Goal: Find specific page/section: Find specific page/section

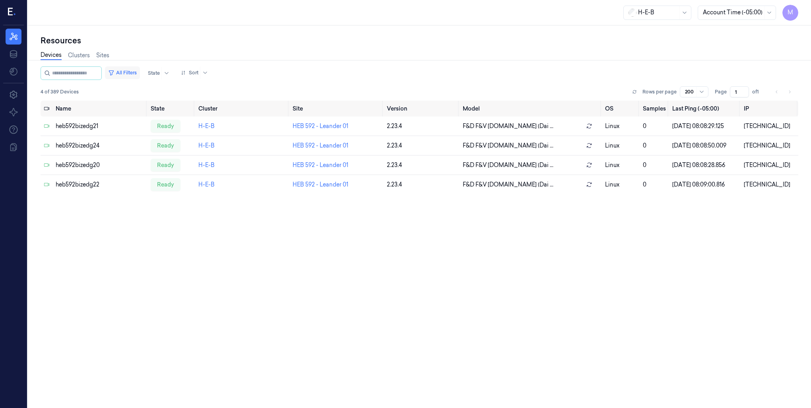
click at [137, 72] on button "All Filters" at bounding box center [122, 72] width 35 height 13
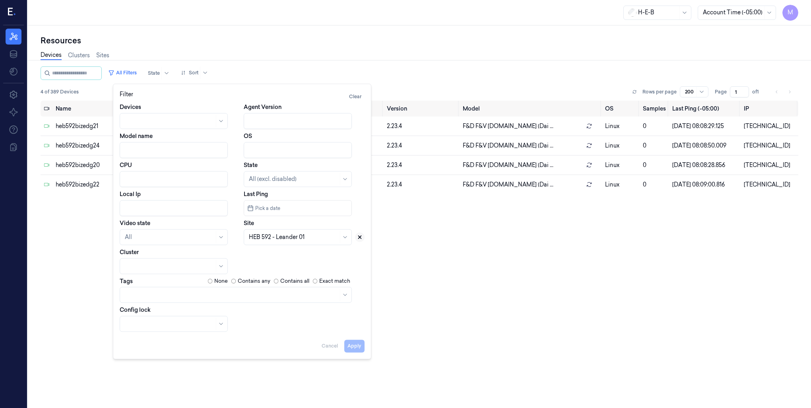
click at [361, 238] on icon at bounding box center [360, 237] width 3 height 3
click at [307, 241] on div at bounding box center [293, 237] width 89 height 8
type input "385"
click at [282, 260] on div "HEB 385 - SA08 [PERSON_NAME]" at bounding box center [298, 254] width 104 height 13
click at [357, 351] on button "Apply" at bounding box center [354, 345] width 20 height 13
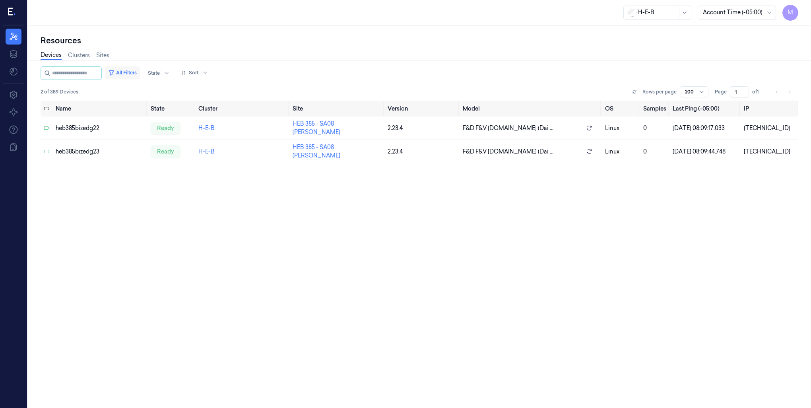
click at [128, 72] on button "All Filters" at bounding box center [122, 72] width 35 height 13
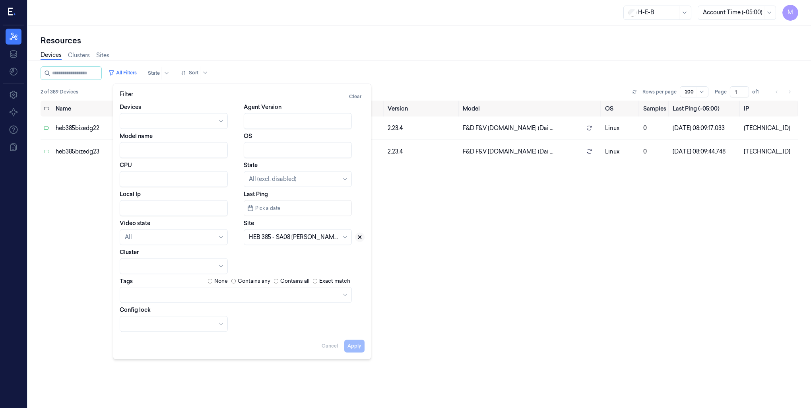
click at [359, 237] on icon at bounding box center [360, 237] width 6 height 6
click at [277, 238] on div at bounding box center [293, 237] width 89 height 8
type input "387"
click at [274, 252] on div "HEB 387 - [GEOGRAPHIC_DATA] 01" at bounding box center [297, 255] width 97 height 8
click at [352, 350] on button "Apply" at bounding box center [354, 345] width 20 height 13
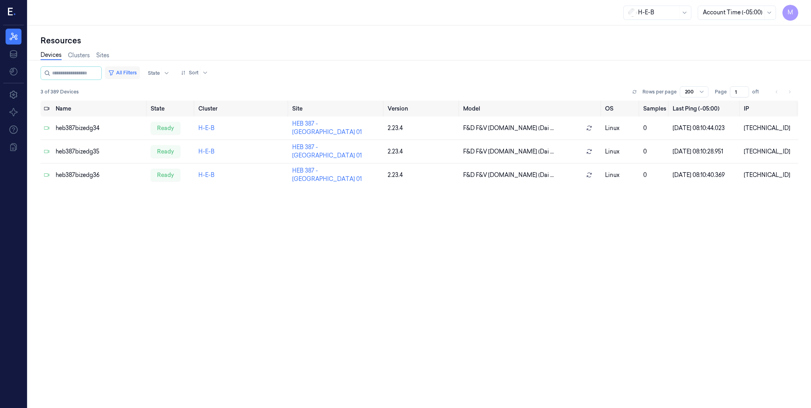
click at [131, 70] on button "All Filters" at bounding box center [122, 72] width 35 height 13
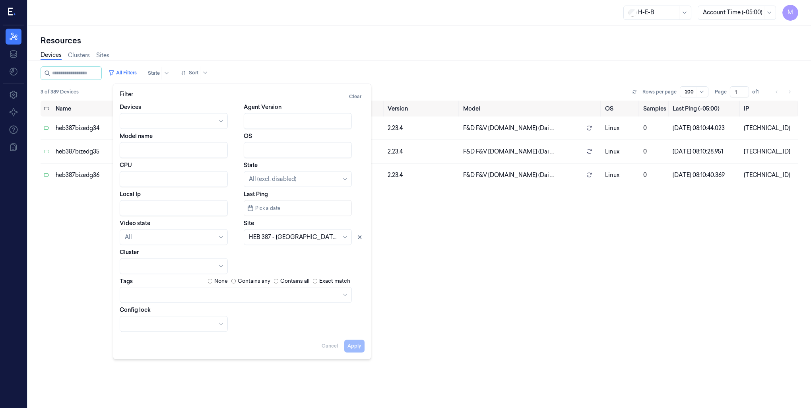
click at [140, 202] on input "Local Ip" at bounding box center [174, 208] width 108 height 16
click at [360, 238] on icon at bounding box center [360, 237] width 6 height 6
click at [358, 349] on button "Apply" at bounding box center [354, 345] width 20 height 13
type input "10.38.72"
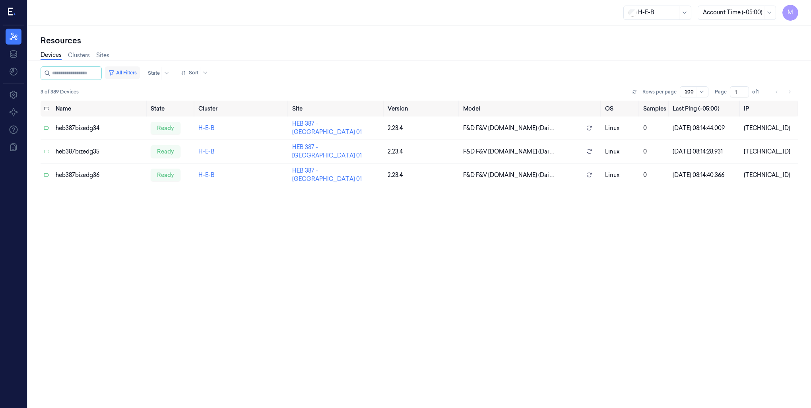
click at [130, 73] on button "All Filters" at bounding box center [122, 72] width 35 height 13
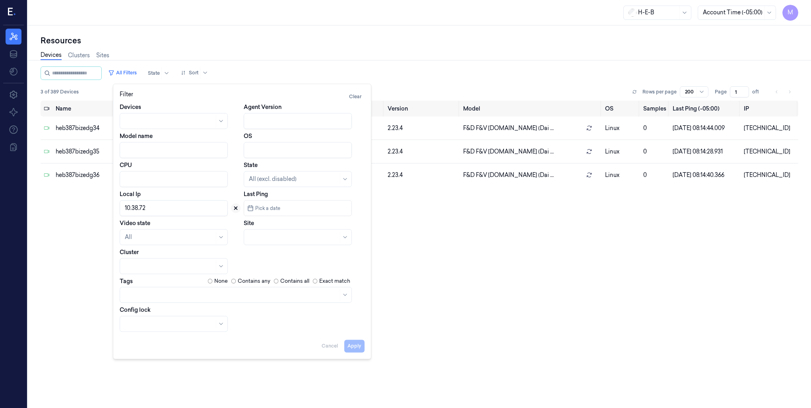
click at [235, 206] on icon at bounding box center [236, 208] width 6 height 6
click at [262, 236] on div at bounding box center [293, 237] width 89 height 8
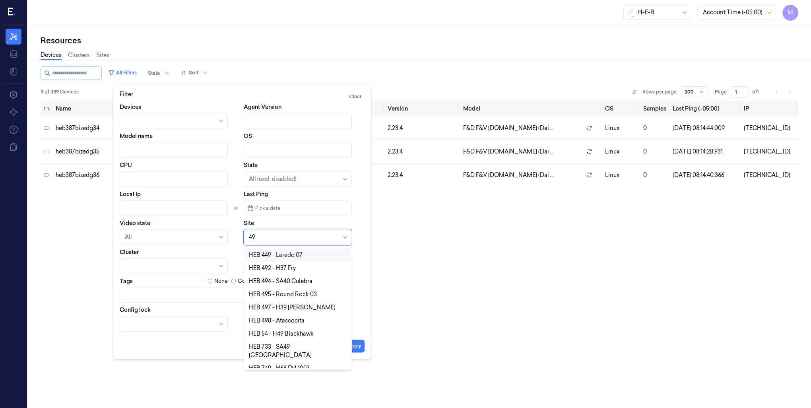
type input "492"
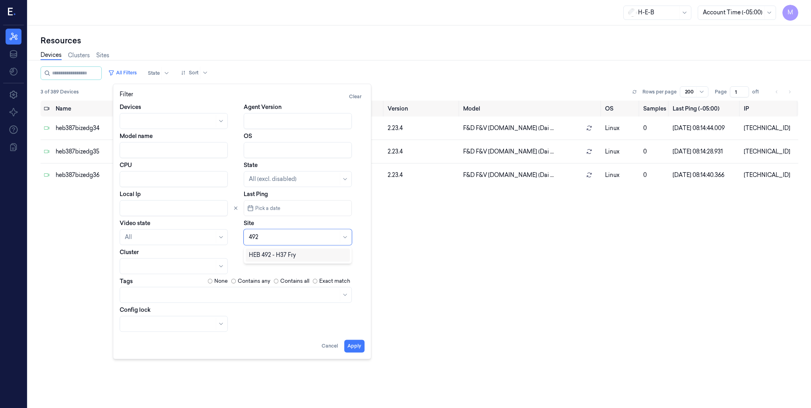
click at [277, 252] on div "HEB 492 - H37 Fry" at bounding box center [272, 255] width 47 height 8
click at [355, 348] on button "Apply" at bounding box center [354, 345] width 20 height 13
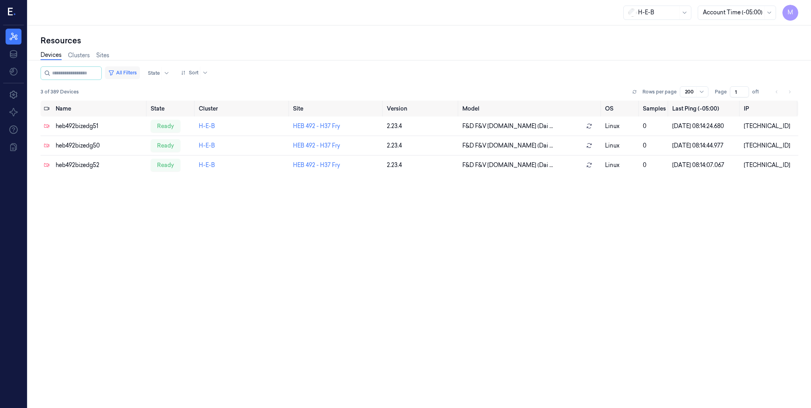
click at [138, 74] on button "All Filters" at bounding box center [122, 72] width 35 height 13
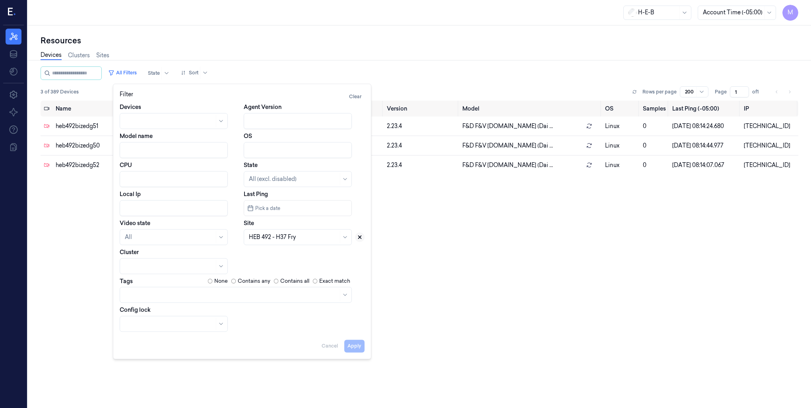
click at [359, 236] on icon at bounding box center [360, 237] width 3 height 3
click at [290, 235] on div at bounding box center [289, 237] width 80 height 8
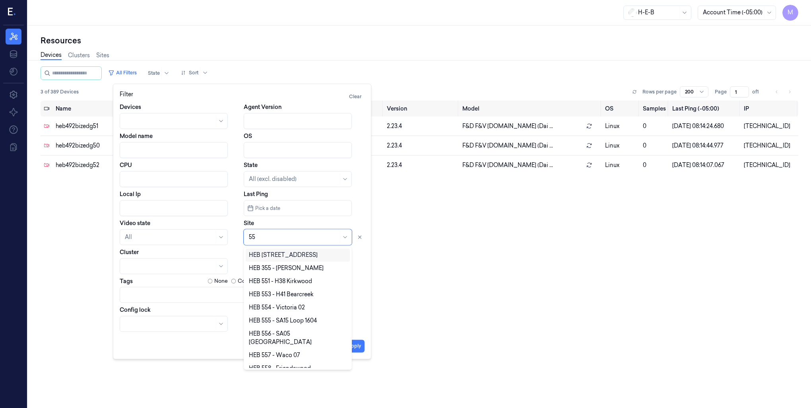
type input "551"
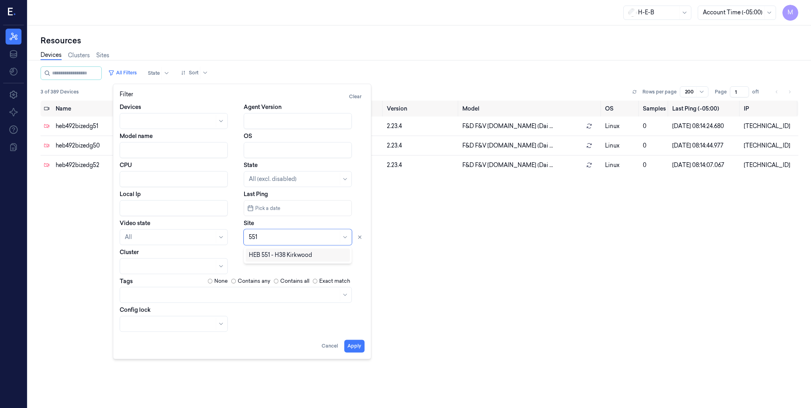
click at [279, 253] on div "HEB 551 - H38 Kirkwood" at bounding box center [280, 255] width 63 height 8
click at [359, 347] on button "Apply" at bounding box center [354, 345] width 20 height 13
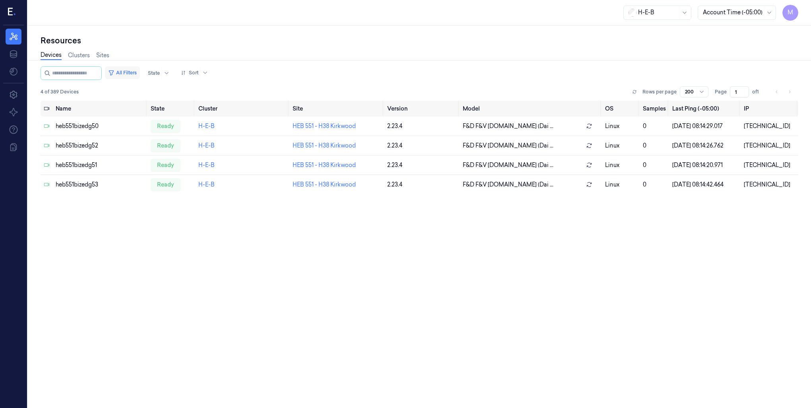
click at [131, 73] on button "All Filters" at bounding box center [122, 72] width 35 height 13
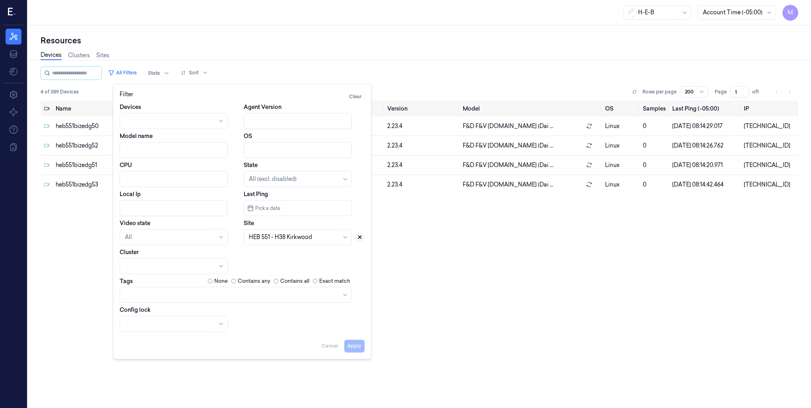
click at [362, 236] on icon at bounding box center [360, 237] width 6 height 6
click at [315, 238] on div at bounding box center [289, 237] width 80 height 8
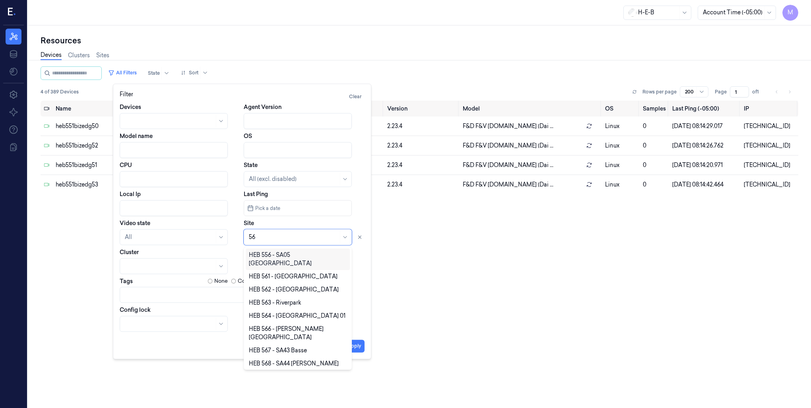
type input "561"
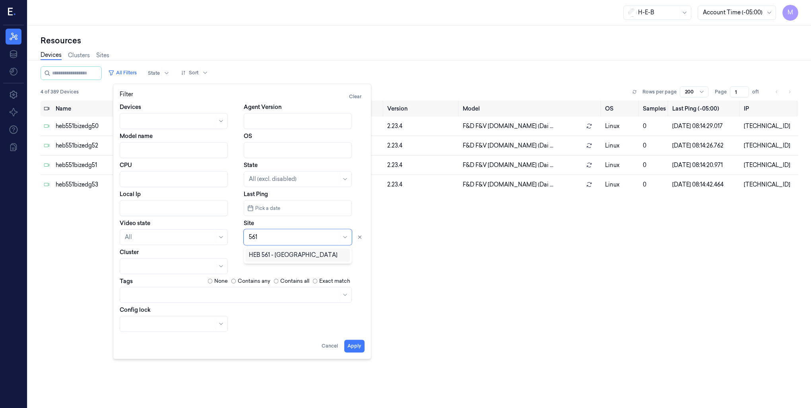
click at [298, 256] on div "HEB 561 - [GEOGRAPHIC_DATA]" at bounding box center [293, 255] width 89 height 8
click at [356, 348] on button "Apply" at bounding box center [354, 345] width 20 height 13
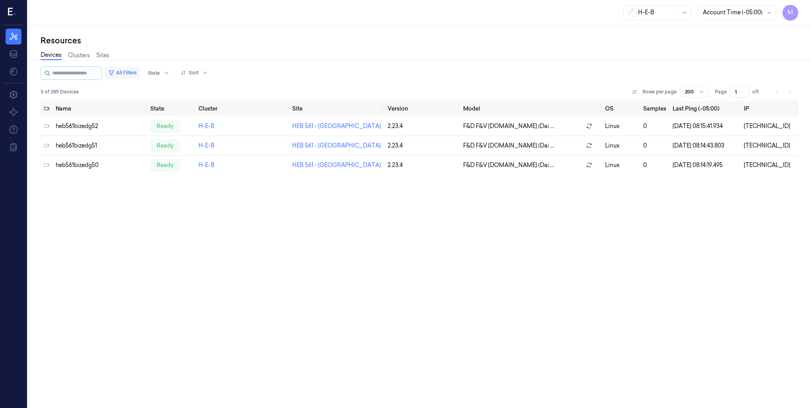
click at [132, 72] on button "All Filters" at bounding box center [122, 72] width 35 height 13
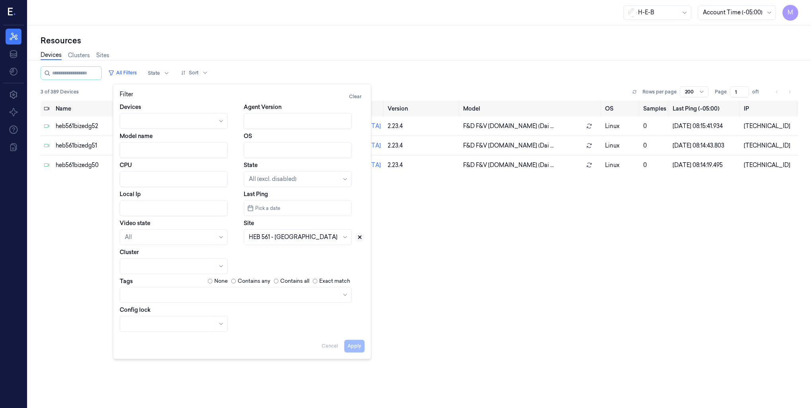
click at [362, 236] on icon at bounding box center [360, 237] width 6 height 6
click at [289, 237] on div at bounding box center [293, 237] width 89 height 8
type input "579"
click at [281, 255] on div "HEB 579 - Woodlands 02" at bounding box center [282, 255] width 67 height 8
click at [361, 349] on button "Apply" at bounding box center [354, 345] width 20 height 13
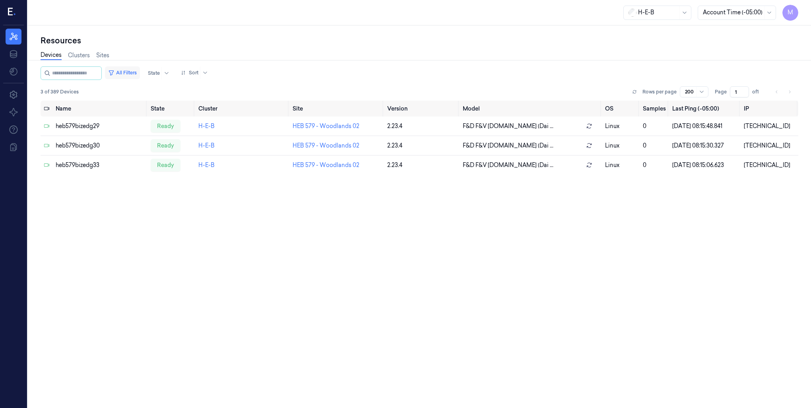
click at [134, 76] on button "All Filters" at bounding box center [122, 72] width 35 height 13
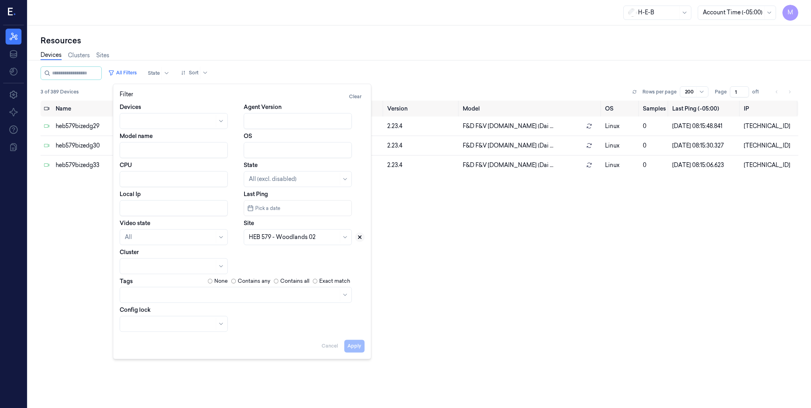
click at [362, 235] on icon at bounding box center [360, 237] width 6 height 6
click at [291, 235] on div at bounding box center [293, 237] width 89 height 8
type input "592"
click at [277, 256] on div "HEB 592 - Leander 01" at bounding box center [277, 255] width 56 height 8
click at [354, 352] on button "Apply" at bounding box center [354, 345] width 20 height 13
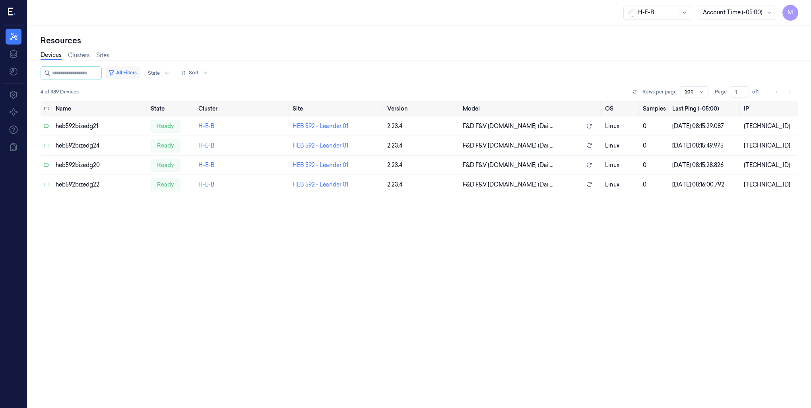
click at [135, 72] on button "All Filters" at bounding box center [122, 72] width 35 height 13
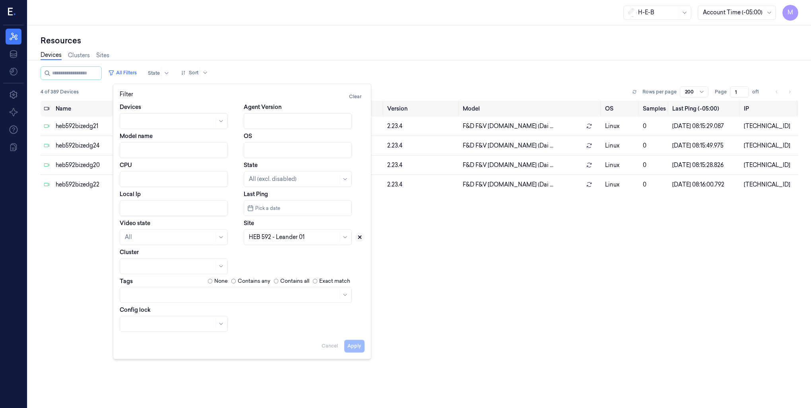
click at [360, 239] on icon at bounding box center [360, 237] width 6 height 6
click at [284, 238] on div at bounding box center [293, 237] width 89 height 8
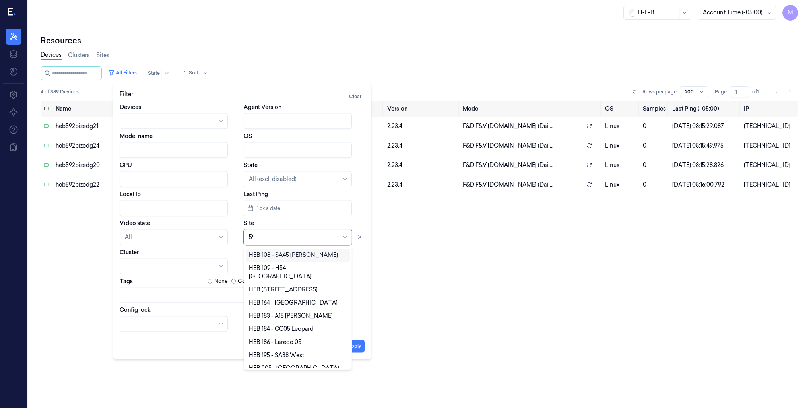
type input "599"
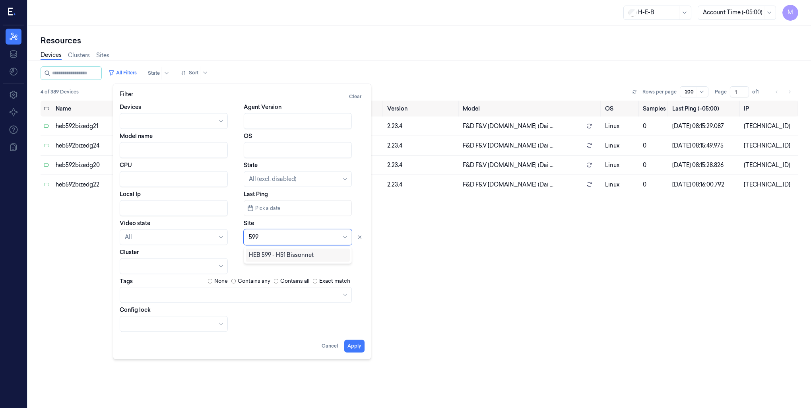
click at [271, 254] on div "HEB 599 - H51 Bissonnet" at bounding box center [281, 255] width 65 height 8
click at [358, 345] on button "Apply" at bounding box center [354, 345] width 20 height 13
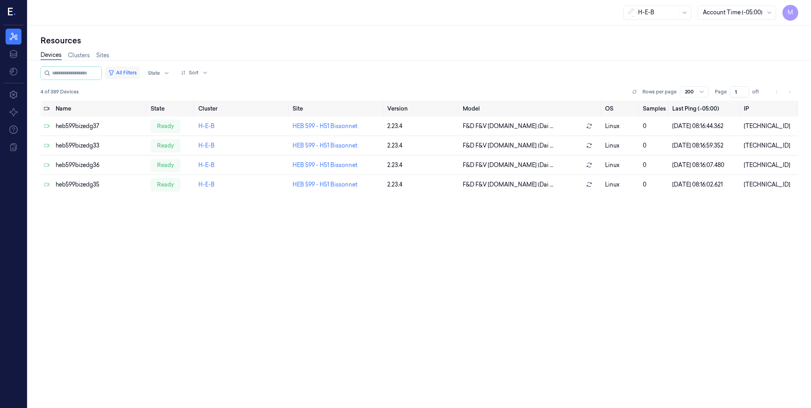
click at [136, 72] on button "All Filters" at bounding box center [122, 72] width 35 height 13
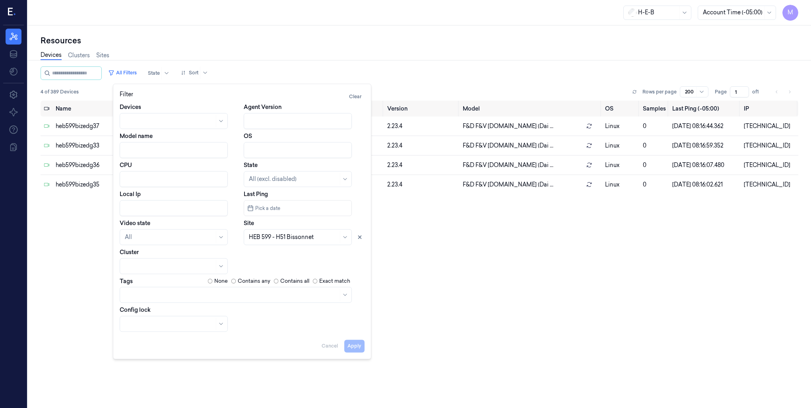
drag, startPoint x: 359, startPoint y: 236, endPoint x: 331, endPoint y: 236, distance: 28.2
click at [359, 236] on icon at bounding box center [360, 237] width 3 height 3
click at [263, 236] on div at bounding box center [289, 237] width 80 height 8
type input "724"
click at [277, 258] on div "HEB 724 - Aliana" at bounding box center [271, 255] width 44 height 8
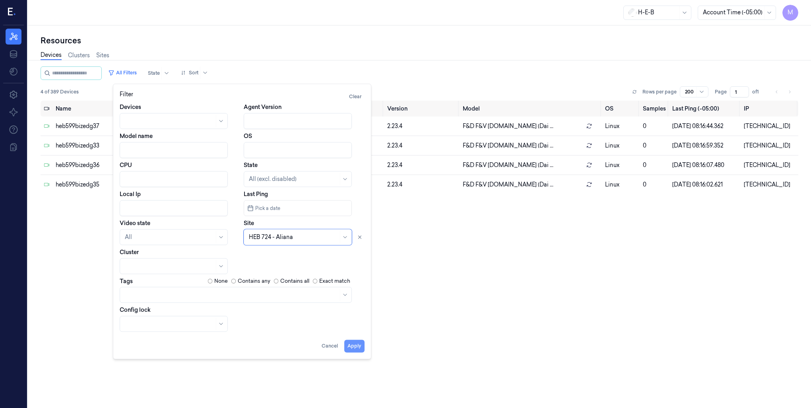
click at [353, 348] on button "Apply" at bounding box center [354, 345] width 20 height 13
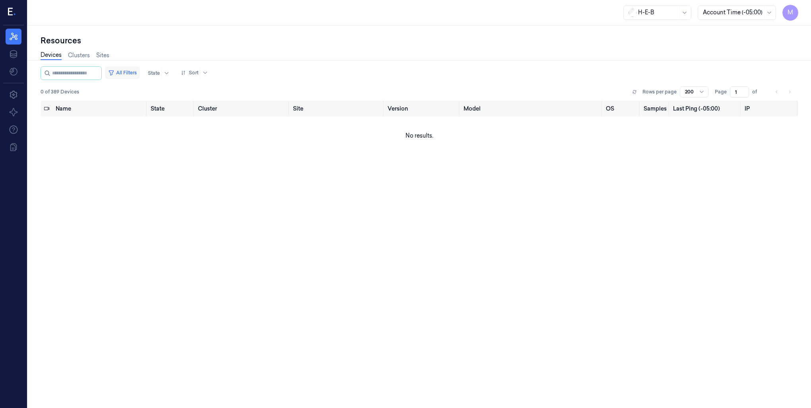
click at [125, 72] on button "All Filters" at bounding box center [122, 72] width 35 height 13
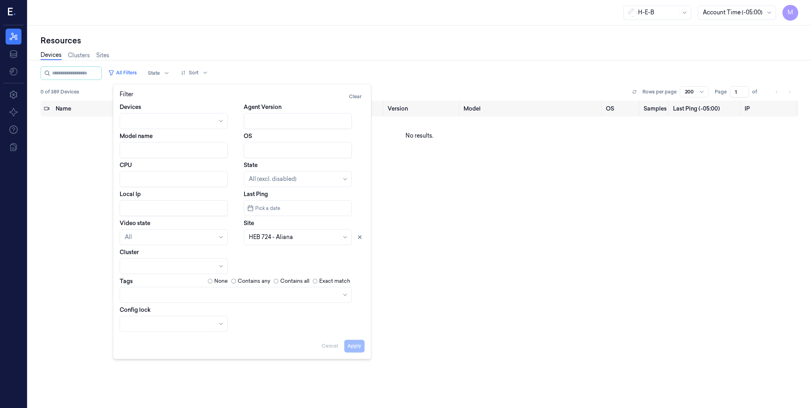
drag, startPoint x: 359, startPoint y: 237, endPoint x: 319, endPoint y: 237, distance: 39.4
click at [359, 237] on icon at bounding box center [360, 237] width 6 height 6
click at [299, 237] on div at bounding box center [289, 237] width 80 height 8
type input "748"
click at [298, 256] on div "HEB 748 - H67 [PERSON_NAME]" at bounding box center [292, 255] width 87 height 8
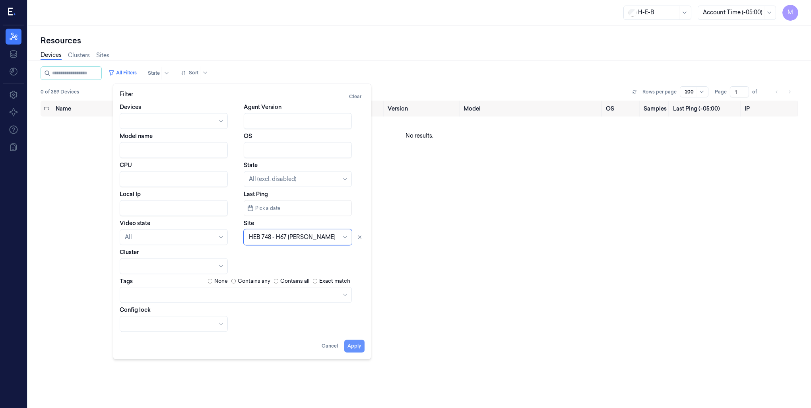
click at [354, 346] on button "Apply" at bounding box center [354, 345] width 20 height 13
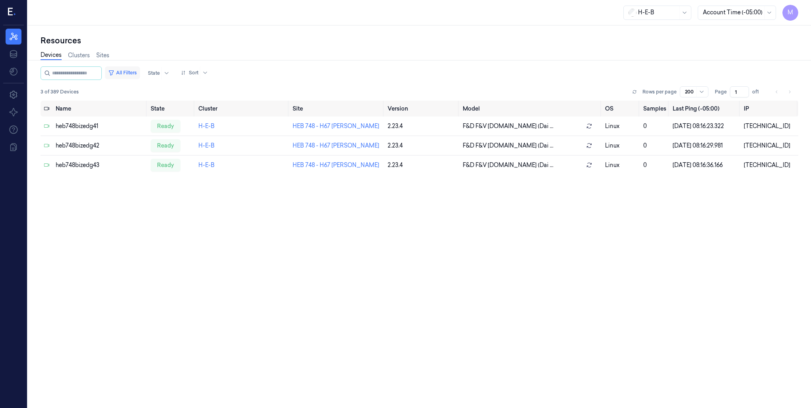
click at [131, 68] on button "All Filters" at bounding box center [122, 72] width 35 height 13
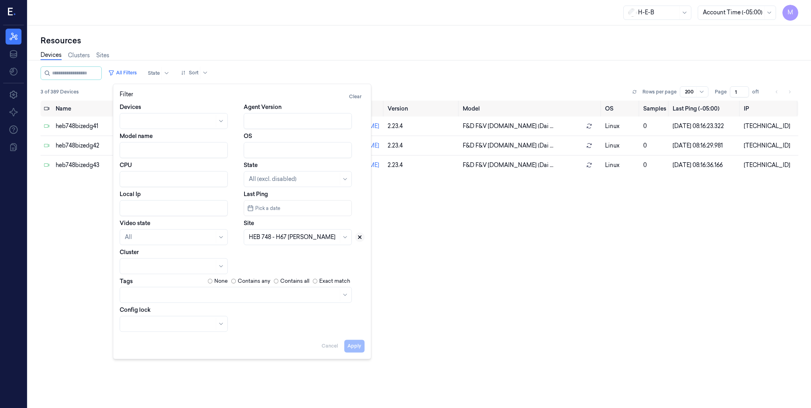
click at [361, 238] on icon at bounding box center [360, 237] width 3 height 3
click at [279, 238] on div at bounding box center [289, 237] width 80 height 8
type input "794"
click at [273, 255] on div "HEB 794 - [PERSON_NAME]" at bounding box center [286, 255] width 75 height 8
click at [353, 347] on button "Apply" at bounding box center [354, 345] width 20 height 13
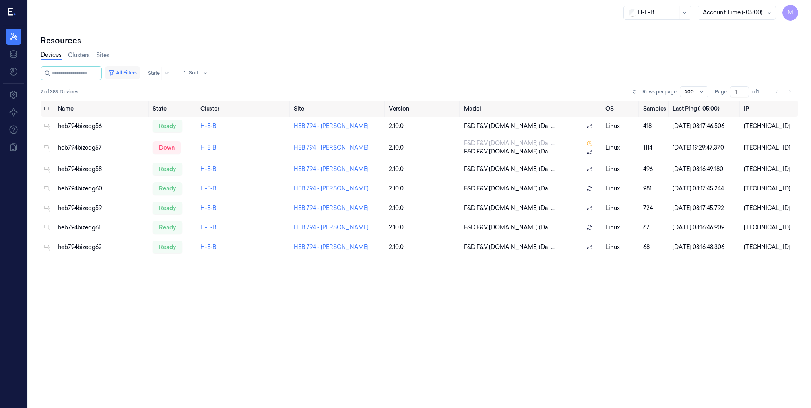
click at [137, 74] on button "All Filters" at bounding box center [122, 72] width 35 height 13
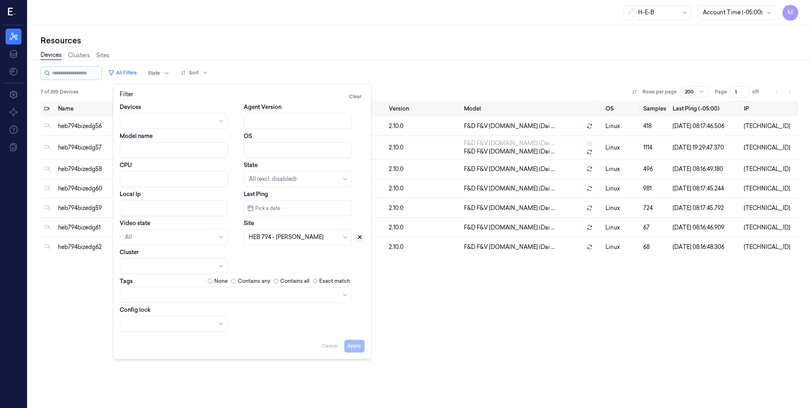
click at [360, 238] on icon at bounding box center [360, 237] width 6 height 6
click at [281, 241] on div at bounding box center [289, 236] width 80 height 11
type input "796"
click at [266, 258] on div "HEB 796 - [PERSON_NAME] Exchg" at bounding box center [295, 255] width 92 height 8
click at [353, 351] on button "Apply" at bounding box center [354, 345] width 20 height 13
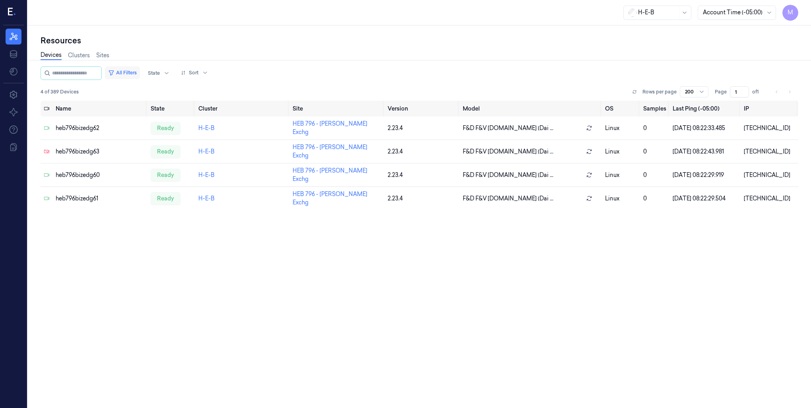
click at [140, 68] on button "All Filters" at bounding box center [122, 72] width 35 height 13
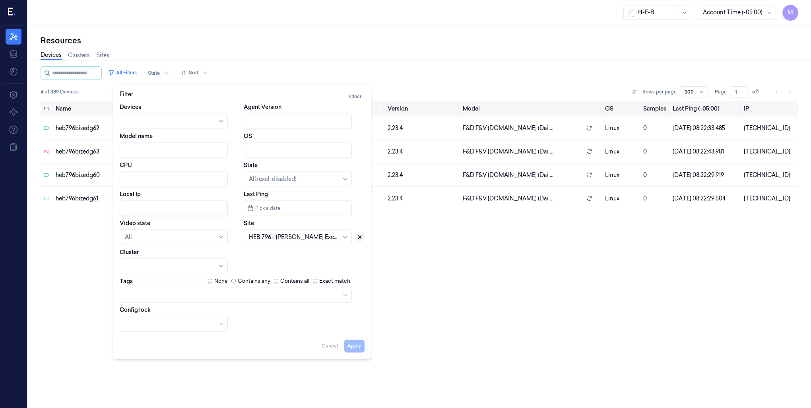
click at [359, 239] on icon at bounding box center [360, 237] width 6 height 6
click at [283, 237] on div at bounding box center [289, 237] width 80 height 8
type input "790"
click at [296, 257] on div "HEB 790 - Plano" at bounding box center [298, 255] width 98 height 8
click at [353, 351] on button "Apply" at bounding box center [354, 345] width 20 height 13
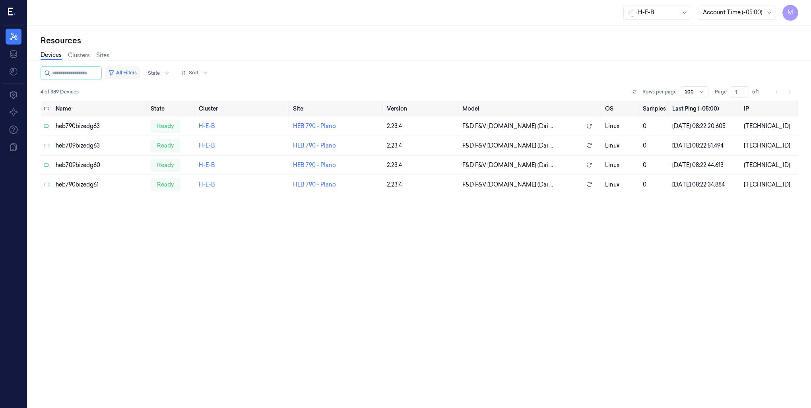
click at [129, 72] on button "All Filters" at bounding box center [122, 72] width 35 height 13
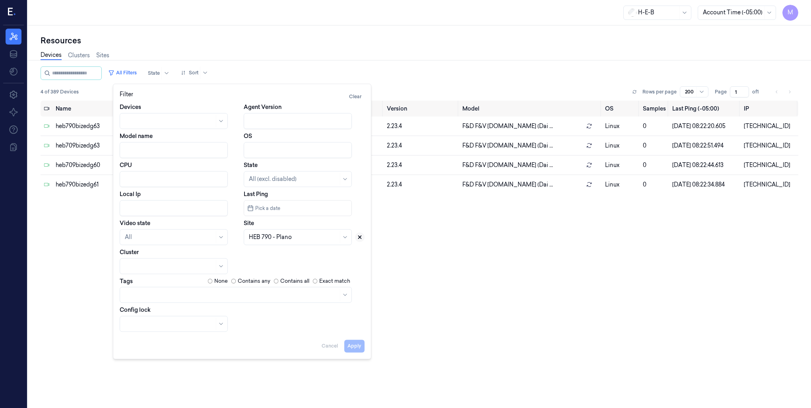
click at [360, 238] on icon at bounding box center [360, 237] width 6 height 6
click at [283, 233] on div at bounding box center [293, 236] width 89 height 11
type input "789"
click at [267, 256] on div "HEB 789 - Frisco 1" at bounding box center [272, 255] width 47 height 8
click at [358, 349] on button "Apply" at bounding box center [354, 345] width 20 height 13
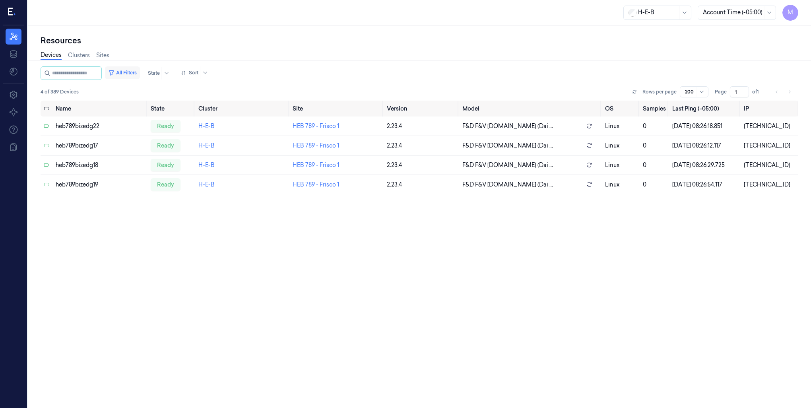
click at [127, 74] on button "All Filters" at bounding box center [122, 72] width 35 height 13
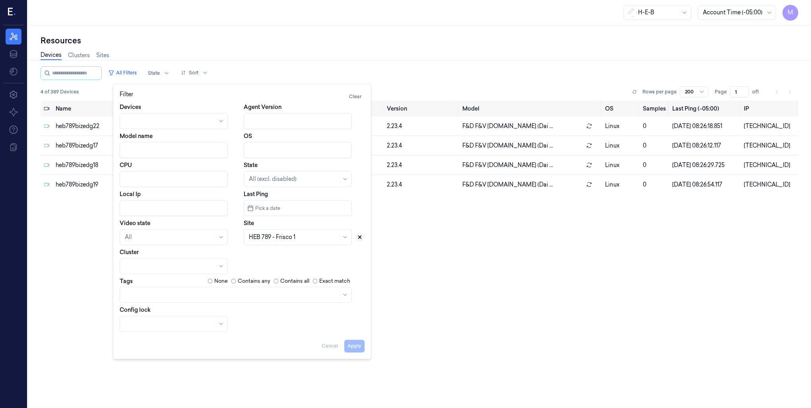
click at [361, 237] on icon at bounding box center [360, 237] width 6 height 6
click at [314, 238] on div at bounding box center [289, 237] width 80 height 8
type input "752"
click at [281, 258] on div "HEB 752 - [PERSON_NAME][GEOGRAPHIC_DATA]" at bounding box center [298, 259] width 98 height 17
click at [356, 347] on button "Apply" at bounding box center [354, 345] width 20 height 13
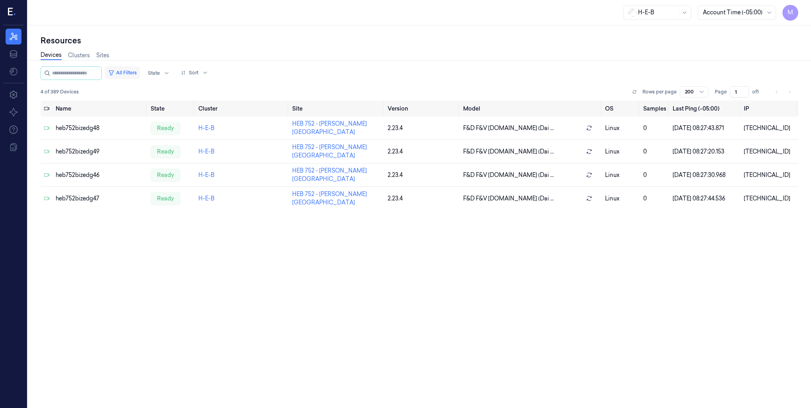
click at [140, 74] on button "All Filters" at bounding box center [122, 72] width 35 height 13
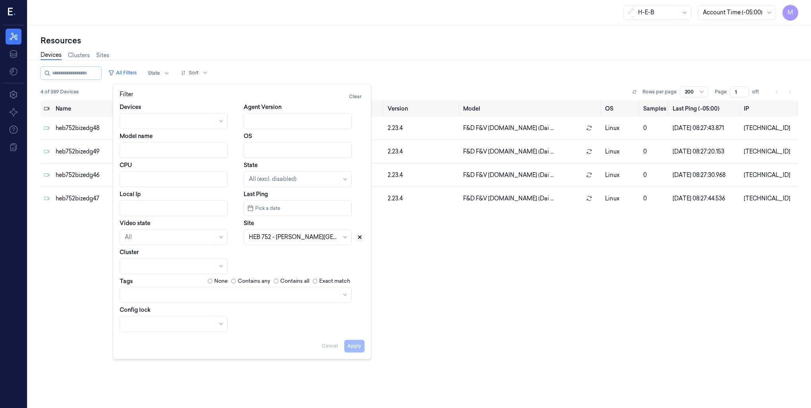
click at [359, 239] on icon at bounding box center [360, 237] width 6 height 6
click at [293, 237] on div at bounding box center [289, 237] width 80 height 8
type input "745"
click at [299, 254] on div "HEB 745 - H12 Loop 610" at bounding box center [280, 255] width 62 height 8
click at [358, 346] on button "Apply" at bounding box center [354, 345] width 20 height 13
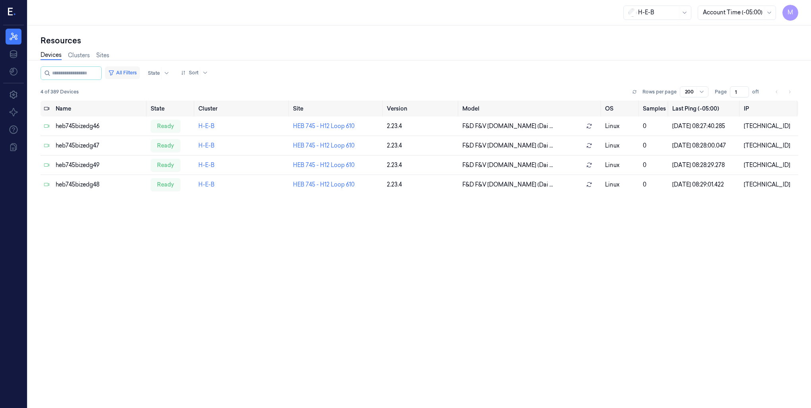
click at [140, 72] on button "All Filters" at bounding box center [122, 72] width 35 height 13
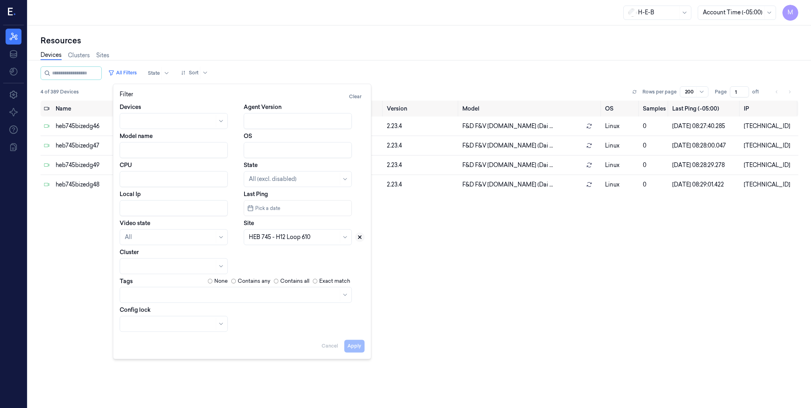
click at [360, 238] on icon at bounding box center [360, 237] width 6 height 6
click at [312, 238] on div at bounding box center [289, 237] width 80 height 8
type input "741"
click at [261, 258] on div "HEB 741 - [GEOGRAPHIC_DATA]" at bounding box center [293, 255] width 89 height 8
click at [347, 348] on button "Apply" at bounding box center [354, 345] width 20 height 13
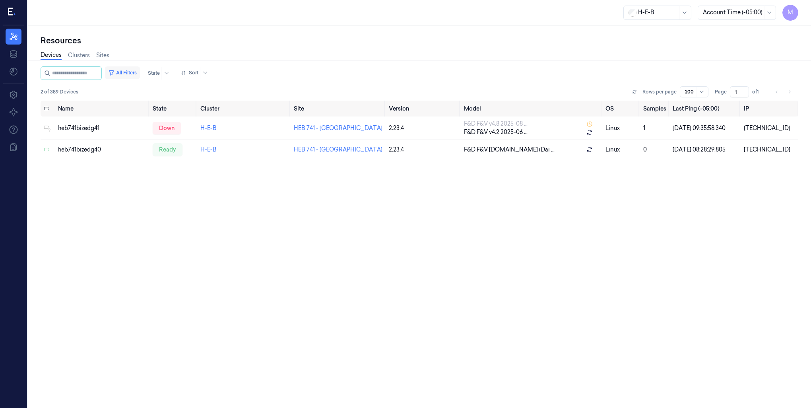
click at [137, 74] on button "All Filters" at bounding box center [122, 72] width 35 height 13
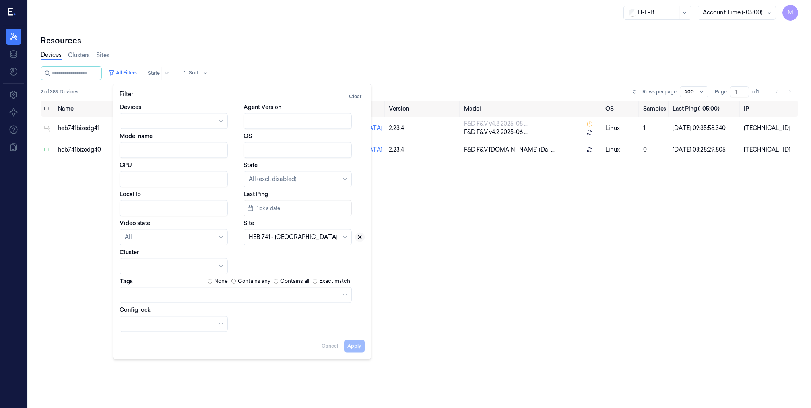
click at [359, 236] on icon at bounding box center [360, 237] width 3 height 3
click at [285, 236] on div at bounding box center [289, 237] width 80 height 8
type input "727"
click at [288, 255] on div "HEB 727 - [GEOGRAPHIC_DATA]" at bounding box center [294, 255] width 90 height 8
click at [355, 344] on button "Apply" at bounding box center [354, 345] width 20 height 13
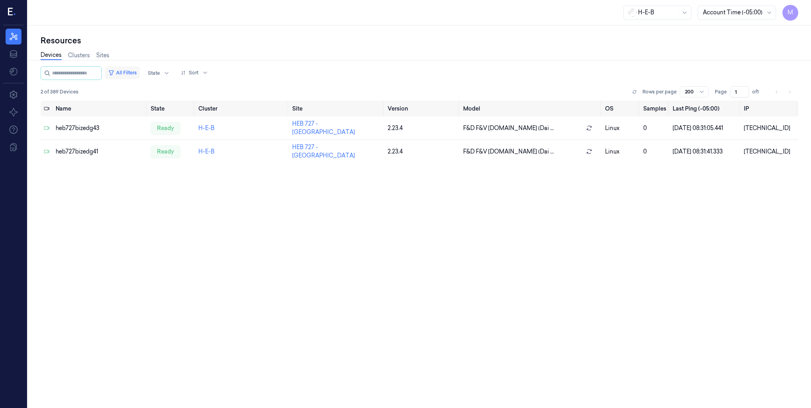
click at [129, 74] on button "All Filters" at bounding box center [122, 72] width 35 height 13
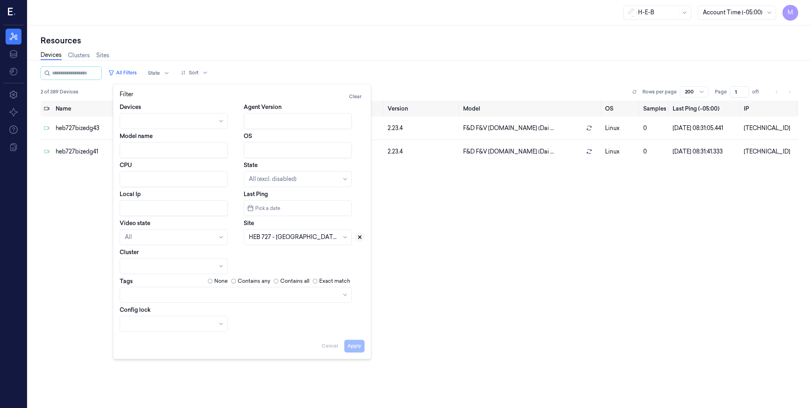
click at [360, 239] on icon at bounding box center [360, 237] width 6 height 6
click at [305, 234] on div at bounding box center [289, 237] width 80 height 8
type input "717"
click at [291, 257] on div "HEB 717 - Midland 02" at bounding box center [277, 255] width 56 height 8
click at [354, 349] on button "Apply" at bounding box center [354, 345] width 20 height 13
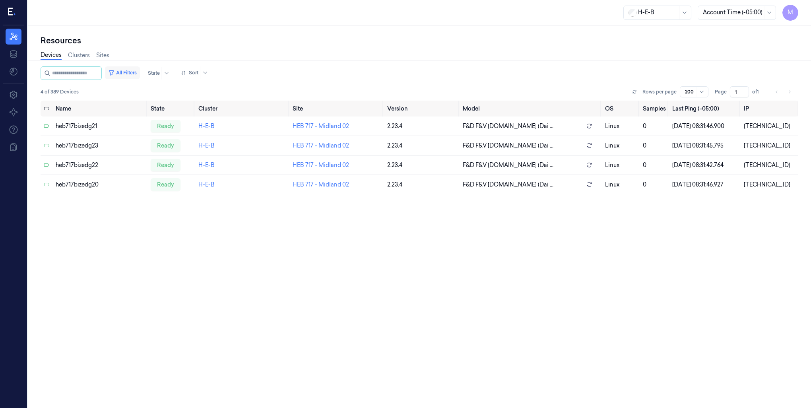
click at [129, 72] on button "All Filters" at bounding box center [122, 72] width 35 height 13
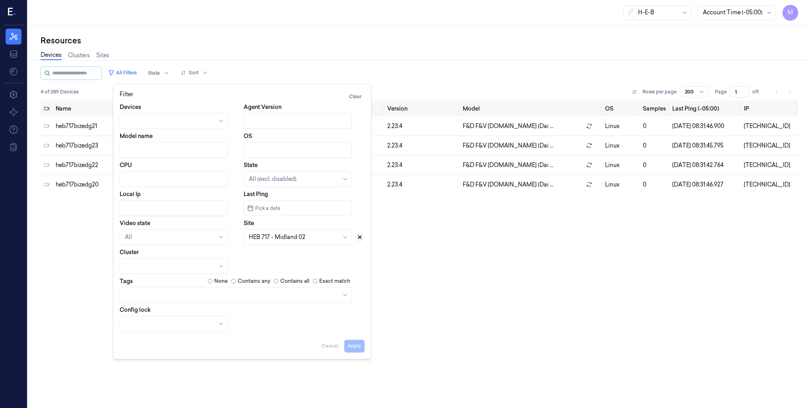
click at [360, 237] on icon at bounding box center [360, 237] width 6 height 6
click at [294, 238] on div at bounding box center [293, 237] width 89 height 8
type input "711"
click at [282, 258] on div "HEB 711 - [GEOGRAPHIC_DATA] 02" at bounding box center [296, 255] width 95 height 8
click at [356, 350] on button "Apply" at bounding box center [354, 345] width 20 height 13
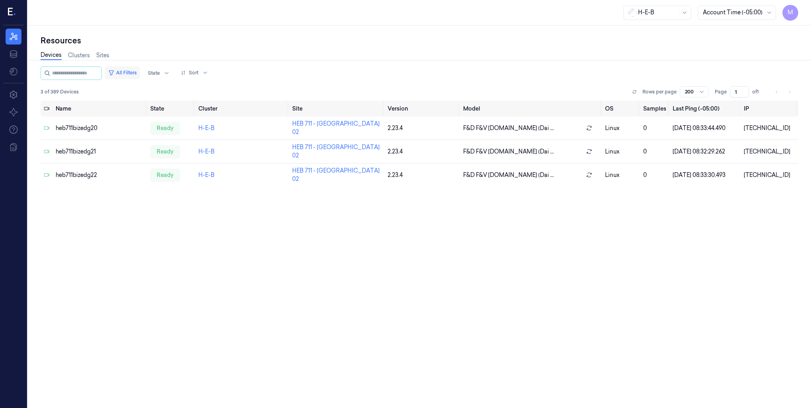
click at [124, 71] on button "All Filters" at bounding box center [122, 72] width 35 height 13
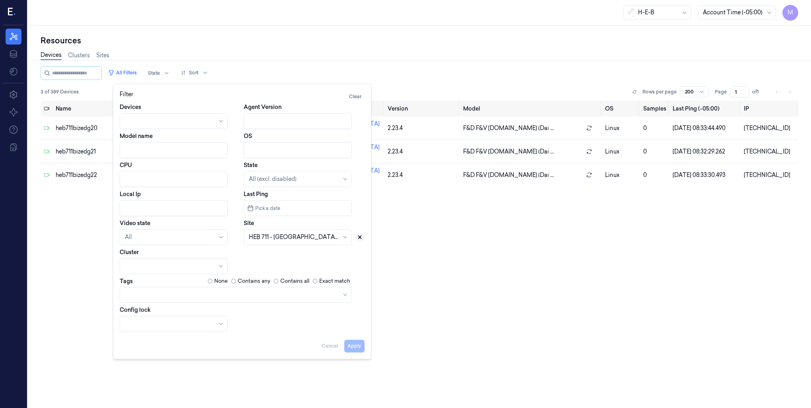
click at [358, 240] on button at bounding box center [360, 237] width 10 height 10
click at [312, 234] on div at bounding box center [289, 237] width 80 height 8
type input "709"
click at [281, 255] on div "HEB 709 - H62 Fry" at bounding box center [272, 255] width 47 height 8
click at [355, 347] on button "Apply" at bounding box center [354, 345] width 20 height 13
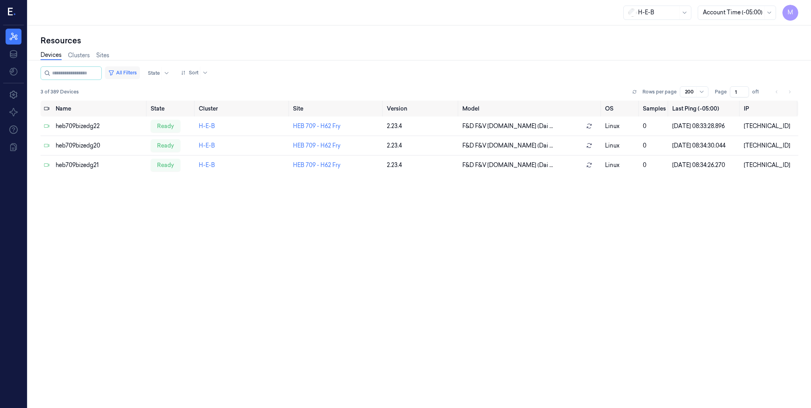
click at [132, 72] on button "All Filters" at bounding box center [122, 72] width 35 height 13
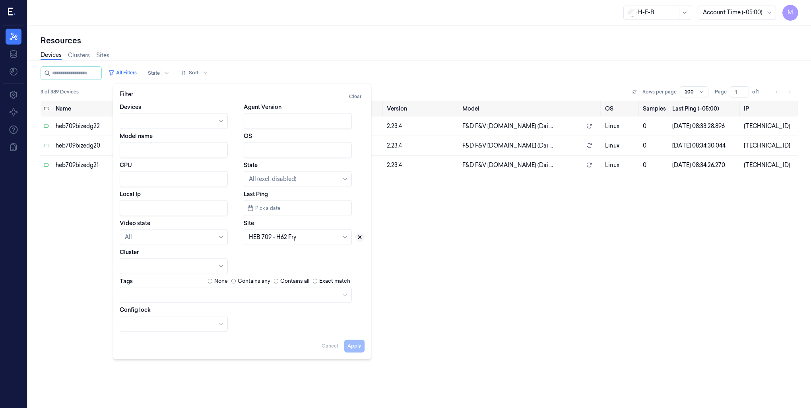
click at [361, 238] on icon at bounding box center [360, 237] width 3 height 3
click at [285, 237] on div at bounding box center [293, 237] width 89 height 8
type input "707"
click at [277, 255] on div "HEB 707 - [GEOGRAPHIC_DATA][PERSON_NAME]" at bounding box center [298, 259] width 98 height 17
click at [354, 349] on button "Apply" at bounding box center [354, 345] width 20 height 13
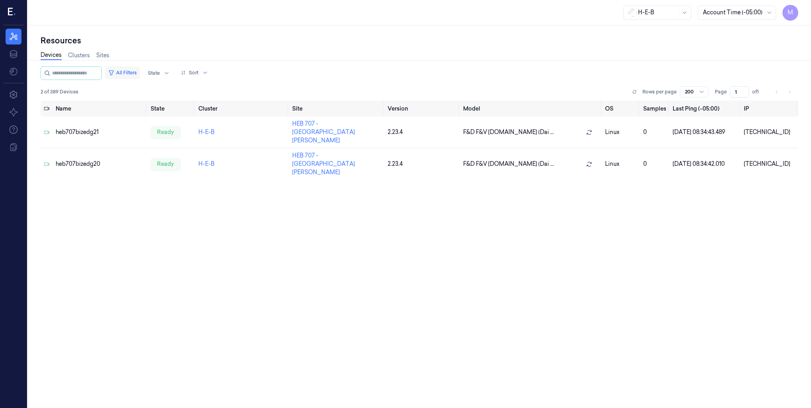
click at [136, 72] on button "All Filters" at bounding box center [122, 72] width 35 height 13
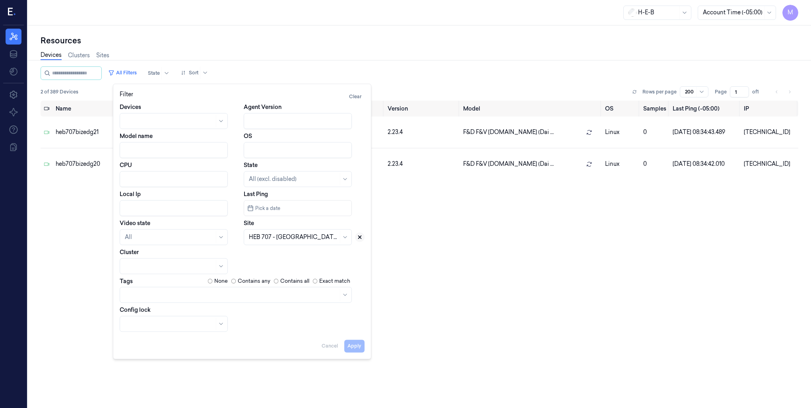
click at [358, 239] on icon at bounding box center [360, 237] width 6 height 6
click at [307, 231] on div at bounding box center [298, 237] width 108 height 16
type input "678"
click at [282, 255] on div "HEB 678 - [GEOGRAPHIC_DATA]" at bounding box center [294, 255] width 90 height 8
click at [356, 347] on button "Apply" at bounding box center [354, 345] width 20 height 13
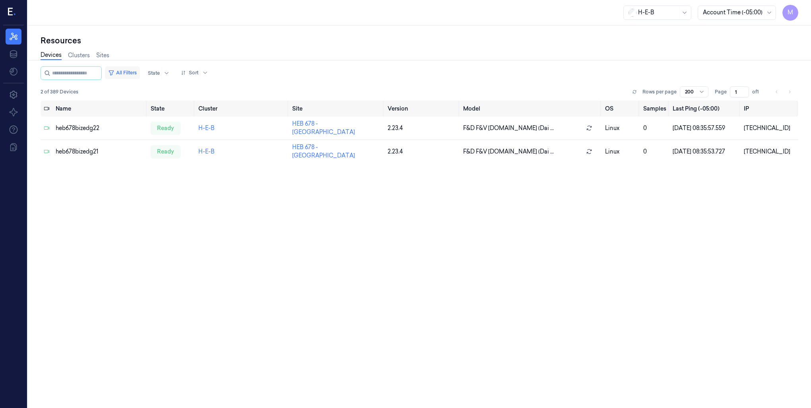
click at [134, 72] on button "All Filters" at bounding box center [122, 72] width 35 height 13
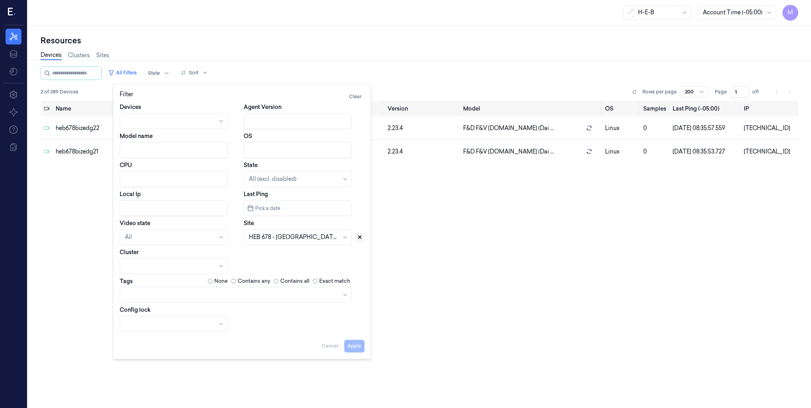
click at [359, 236] on icon at bounding box center [360, 237] width 6 height 6
click at [304, 237] on div at bounding box center [293, 237] width 89 height 8
type input "656"
click at [288, 256] on div "HEB 656 - H59 US-290" at bounding box center [278, 255] width 59 height 8
click at [361, 341] on button "Apply" at bounding box center [354, 345] width 20 height 13
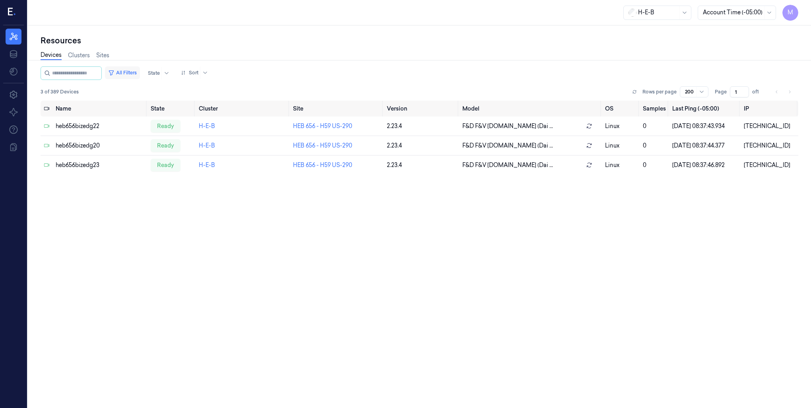
click at [140, 72] on button "All Filters" at bounding box center [122, 72] width 35 height 13
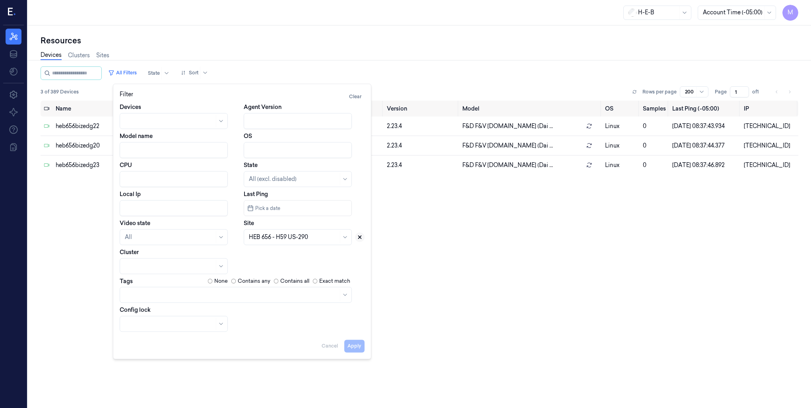
click at [359, 238] on icon at bounding box center [360, 237] width 6 height 6
click at [303, 238] on div at bounding box center [293, 237] width 89 height 8
type input "627"
click at [272, 259] on div "HEB 627 - Sugar Land" at bounding box center [277, 255] width 57 height 8
click at [349, 346] on button "Apply" at bounding box center [354, 345] width 20 height 13
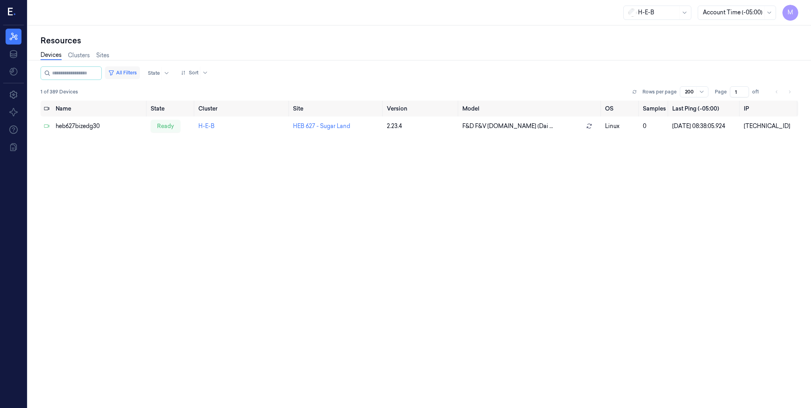
click at [140, 71] on button "All Filters" at bounding box center [122, 72] width 35 height 13
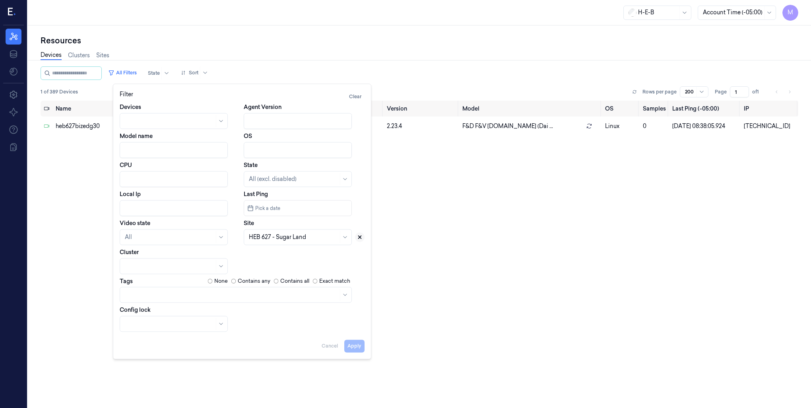
click at [361, 238] on icon at bounding box center [360, 237] width 3 height 3
click at [307, 238] on div at bounding box center [289, 237] width 80 height 8
type input "614"
click at [308, 257] on div "HEB 614 - H56 Summerwood" at bounding box center [286, 255] width 75 height 8
click at [358, 347] on button "Apply" at bounding box center [354, 345] width 20 height 13
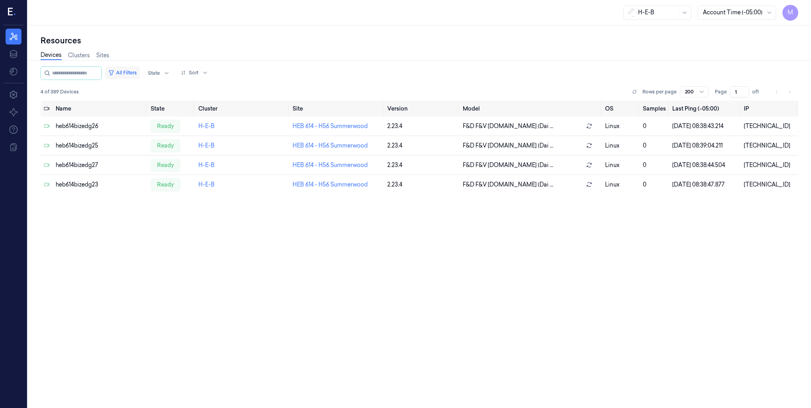
click at [129, 71] on button "All Filters" at bounding box center [122, 72] width 35 height 13
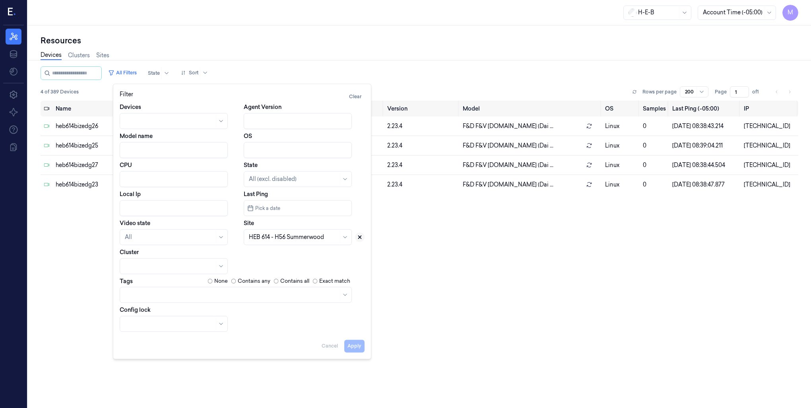
drag, startPoint x: 361, startPoint y: 236, endPoint x: 351, endPoint y: 236, distance: 10.3
click at [361, 236] on icon at bounding box center [360, 237] width 6 height 6
click at [278, 239] on div at bounding box center [293, 237] width 89 height 8
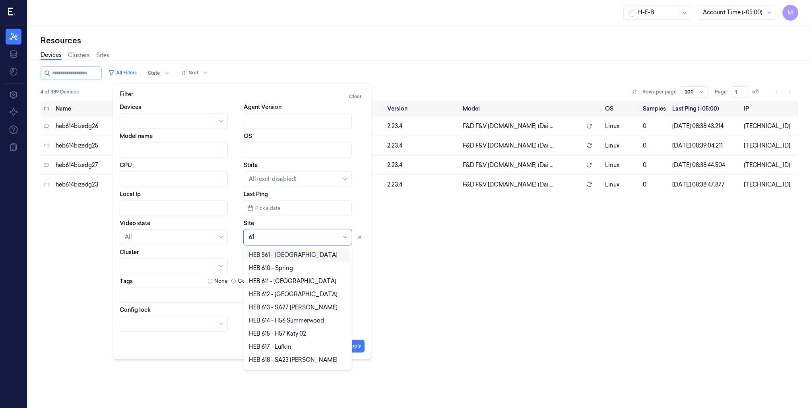
type input "610"
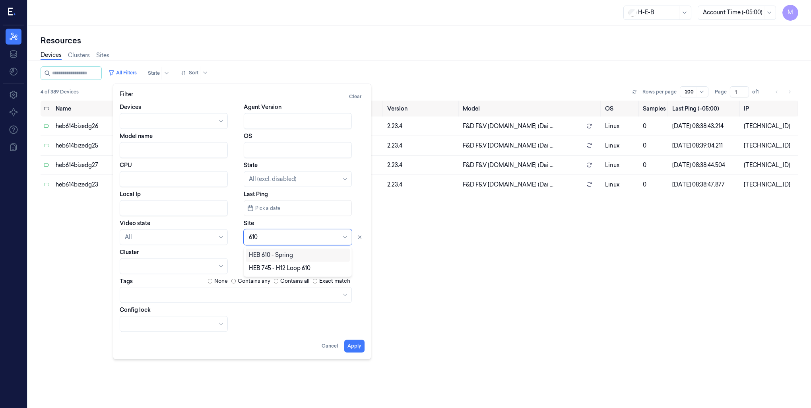
click at [272, 258] on div "HEB 610 - Spring" at bounding box center [271, 255] width 44 height 8
click at [357, 346] on button "Apply" at bounding box center [354, 345] width 20 height 13
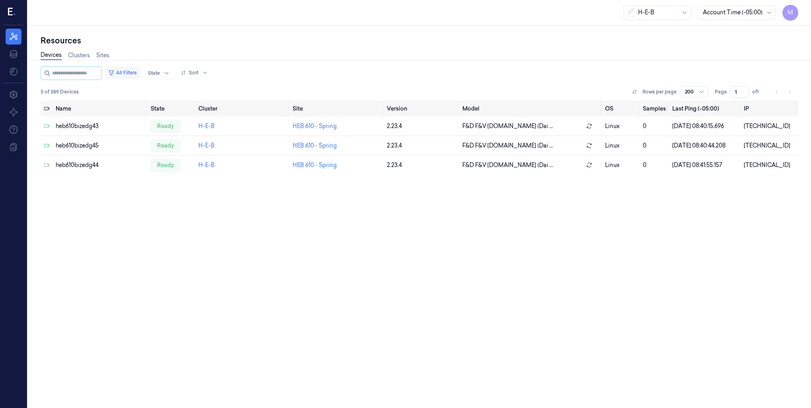
click at [126, 71] on button "All Filters" at bounding box center [122, 72] width 35 height 13
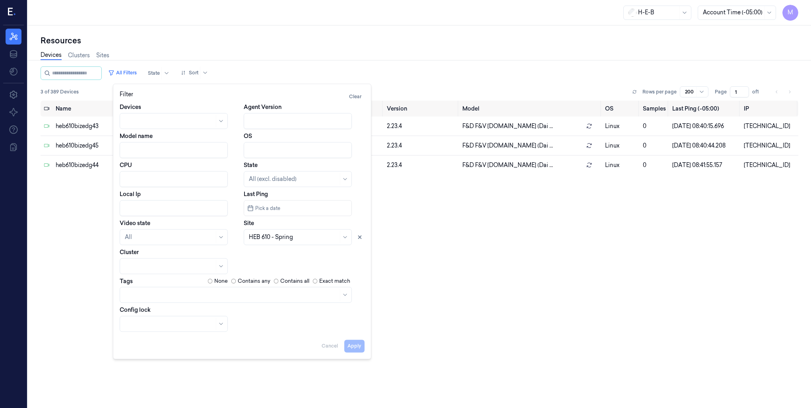
drag, startPoint x: 359, startPoint y: 238, endPoint x: 335, endPoint y: 239, distance: 23.1
click at [359, 238] on icon at bounding box center [360, 237] width 3 height 3
click at [310, 234] on div at bounding box center [293, 237] width 89 height 8
type input "589"
click at [289, 255] on div "HEB 589 - [GEOGRAPHIC_DATA]" at bounding box center [294, 255] width 90 height 8
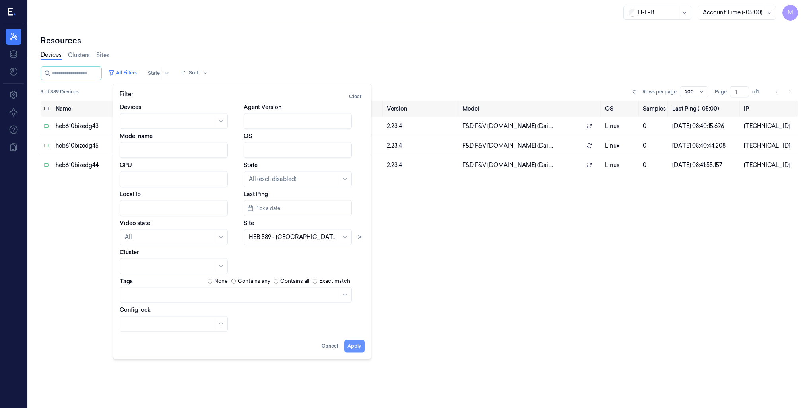
click at [353, 347] on button "Apply" at bounding box center [354, 345] width 20 height 13
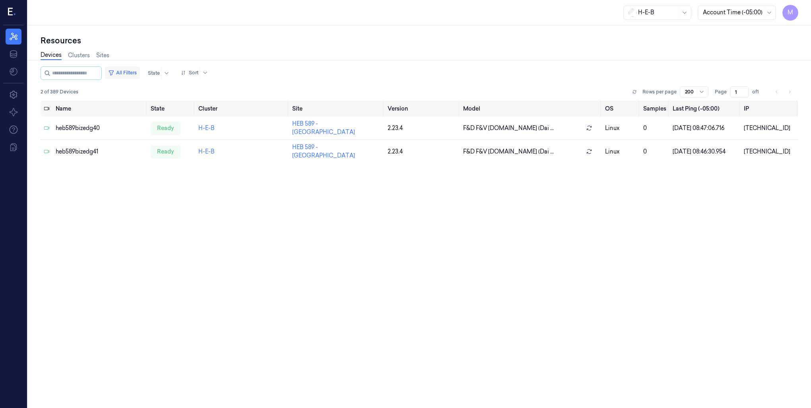
click at [140, 72] on button "All Filters" at bounding box center [122, 72] width 35 height 13
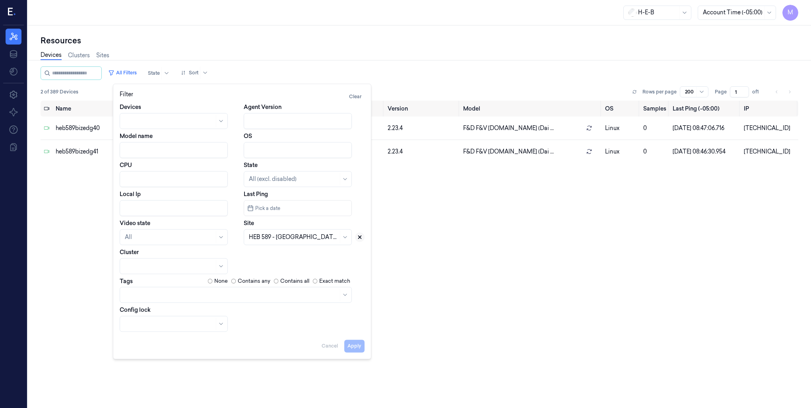
click at [360, 237] on icon at bounding box center [360, 237] width 3 height 3
click at [305, 238] on div at bounding box center [289, 237] width 80 height 8
type input "580"
click at [301, 252] on div "HEB 580 - A26 [PERSON_NAME]" at bounding box center [292, 255] width 87 height 8
drag, startPoint x: 357, startPoint y: 347, endPoint x: 353, endPoint y: 339, distance: 8.7
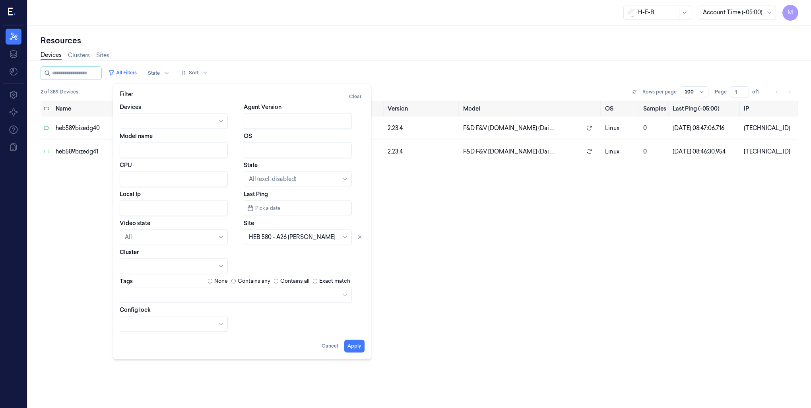
click at [358, 347] on button "Apply" at bounding box center [354, 345] width 20 height 13
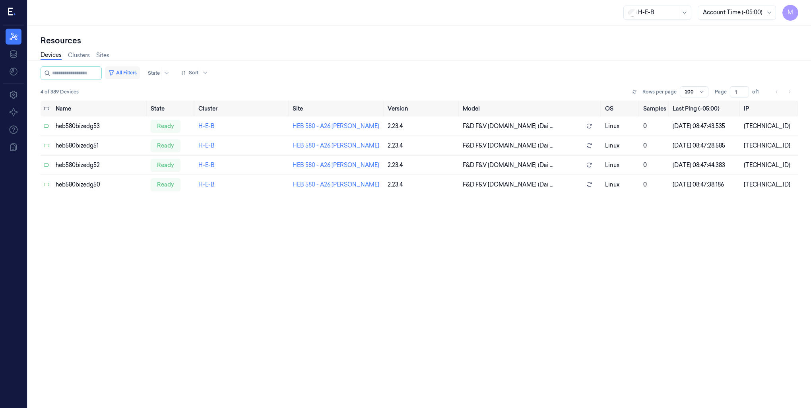
click at [140, 70] on button "All Filters" at bounding box center [122, 72] width 35 height 13
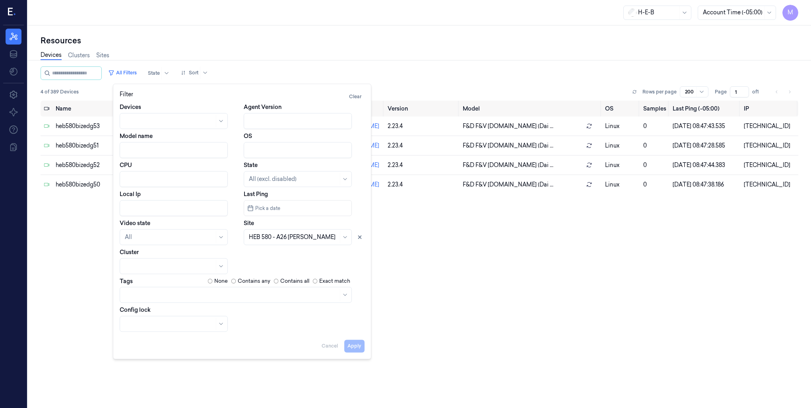
drag, startPoint x: 357, startPoint y: 238, endPoint x: 348, endPoint y: 239, distance: 8.5
click at [357, 238] on icon at bounding box center [360, 237] width 6 height 6
click at [290, 237] on div at bounding box center [293, 237] width 89 height 8
type input "566"
click at [284, 254] on div "HEB 566 - [PERSON_NAME][GEOGRAPHIC_DATA]" at bounding box center [298, 259] width 98 height 17
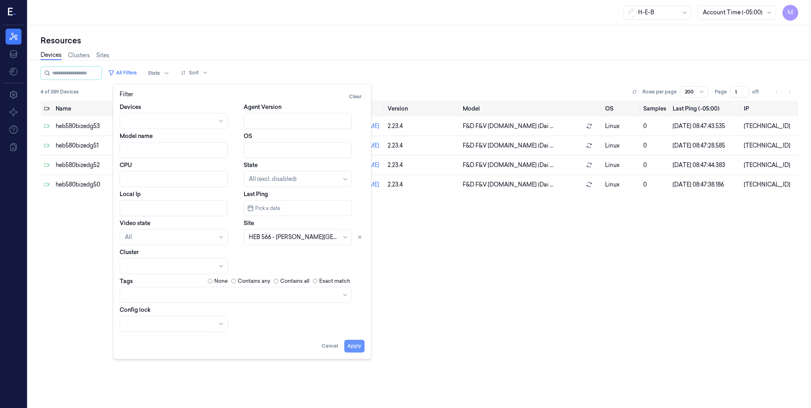
click at [356, 349] on button "Apply" at bounding box center [354, 345] width 20 height 13
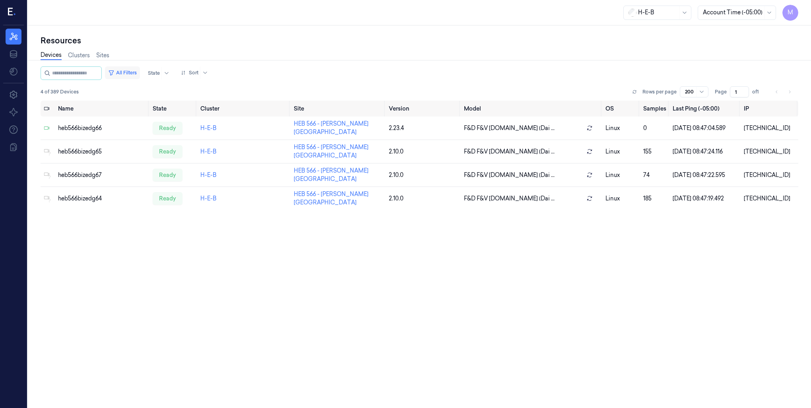
click at [129, 72] on button "All Filters" at bounding box center [122, 72] width 35 height 13
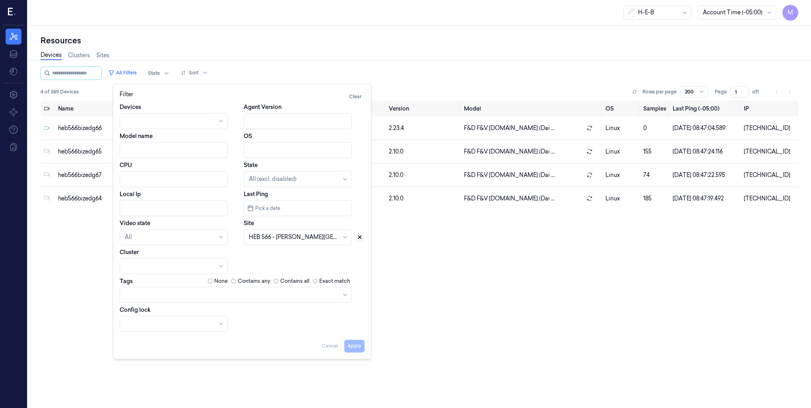
click at [361, 240] on button at bounding box center [360, 237] width 10 height 10
click at [296, 239] on div at bounding box center [289, 237] width 80 height 8
type input "479"
click at [283, 254] on div "HEB 479 - [GEOGRAPHIC_DATA] 02" at bounding box center [298, 255] width 98 height 8
click at [351, 348] on button "Apply" at bounding box center [354, 345] width 20 height 13
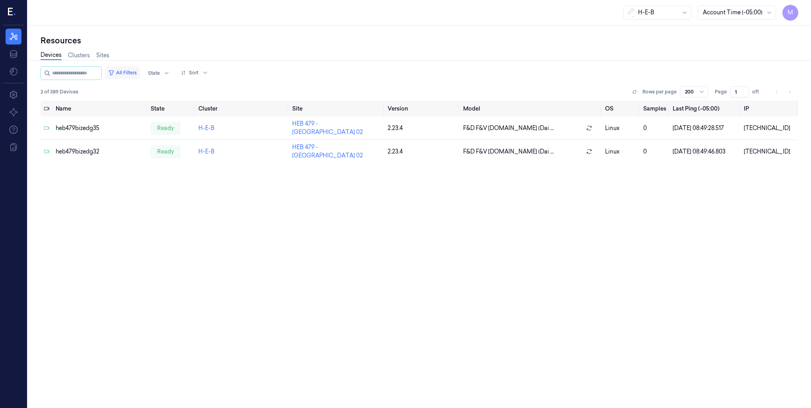
click at [131, 74] on button "All Filters" at bounding box center [122, 72] width 35 height 13
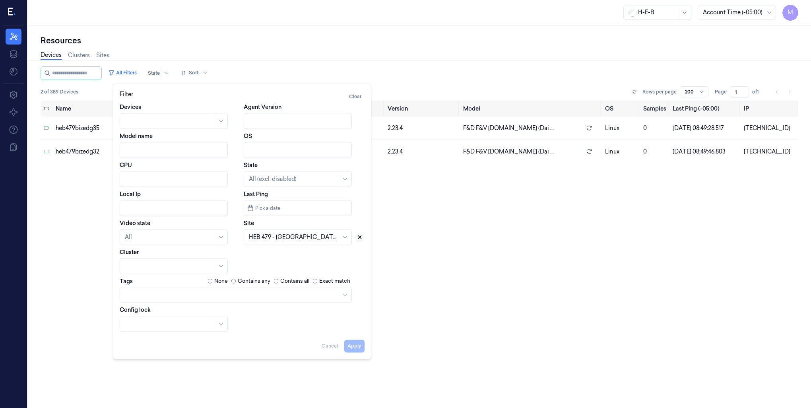
click at [358, 238] on icon at bounding box center [360, 237] width 6 height 6
click at [313, 236] on div at bounding box center [293, 237] width 89 height 8
type input "474"
click at [306, 258] on div "HEB 474 - [GEOGRAPHIC_DATA]" at bounding box center [294, 255] width 90 height 8
click at [359, 352] on div "Filter Clear Devices Agent Version Model name OS CPU State All (excl. disabled)…" at bounding box center [242, 220] width 258 height 275
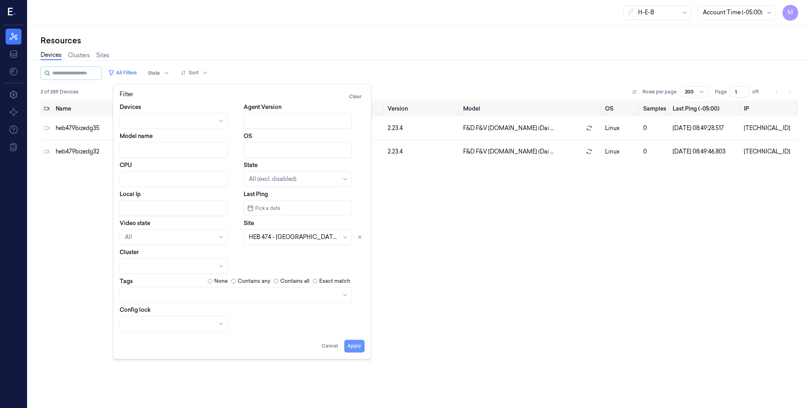
click at [359, 351] on button "Apply" at bounding box center [354, 345] width 20 height 13
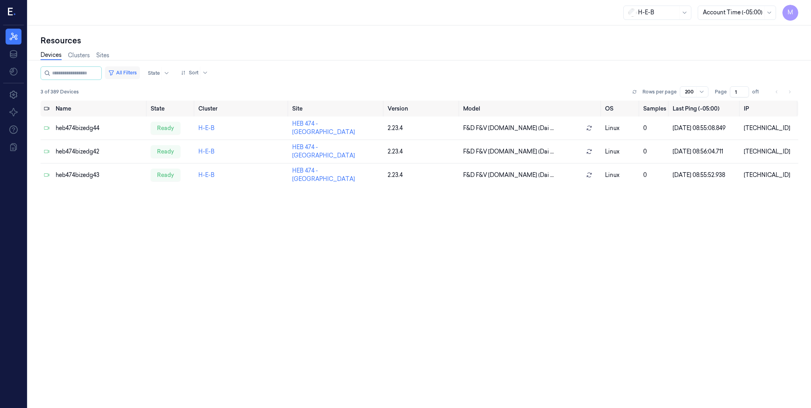
click at [127, 76] on button "All Filters" at bounding box center [122, 72] width 35 height 13
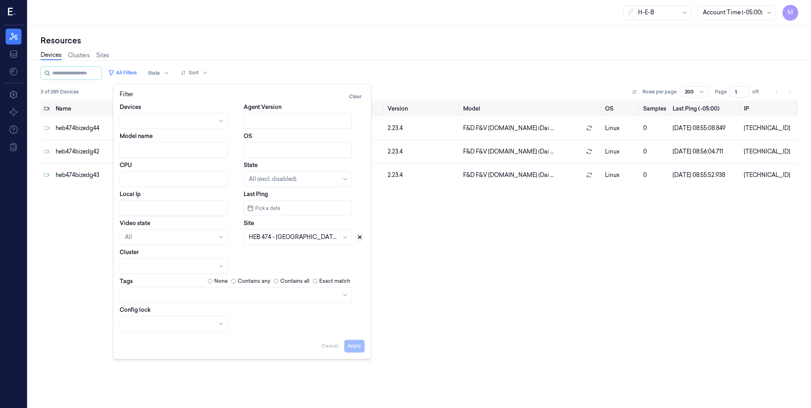
click at [358, 236] on icon at bounding box center [360, 237] width 6 height 6
click at [310, 242] on div at bounding box center [293, 236] width 89 height 11
type input "2"
click at [136, 209] on input "Local Ip" at bounding box center [174, 208] width 108 height 16
drag, startPoint x: 136, startPoint y: 209, endPoint x: 149, endPoint y: 209, distance: 13.5
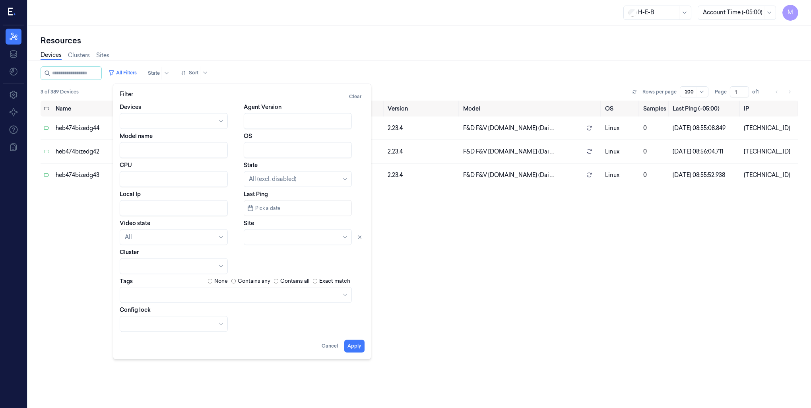
click at [140, 209] on input "Local Ip" at bounding box center [174, 208] width 108 height 16
click at [353, 346] on button "Apply" at bounding box center [354, 345] width 20 height 13
type input "[DATE]"
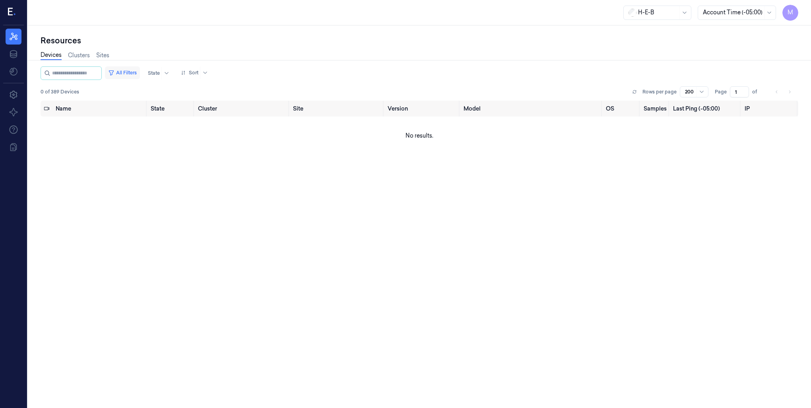
click at [136, 69] on button "All Filters" at bounding box center [122, 72] width 35 height 13
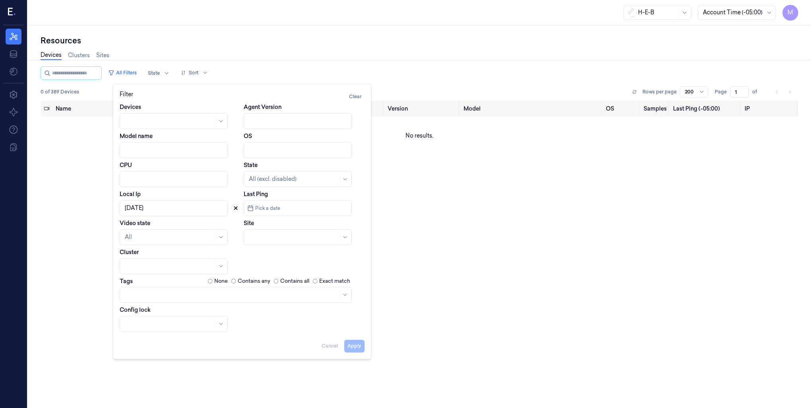
click at [236, 209] on icon at bounding box center [236, 208] width 6 height 6
click at [258, 233] on div at bounding box center [289, 237] width 80 height 8
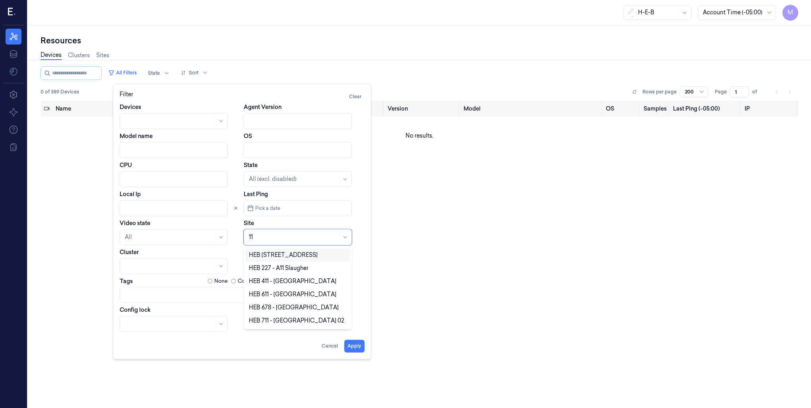
type input "110"
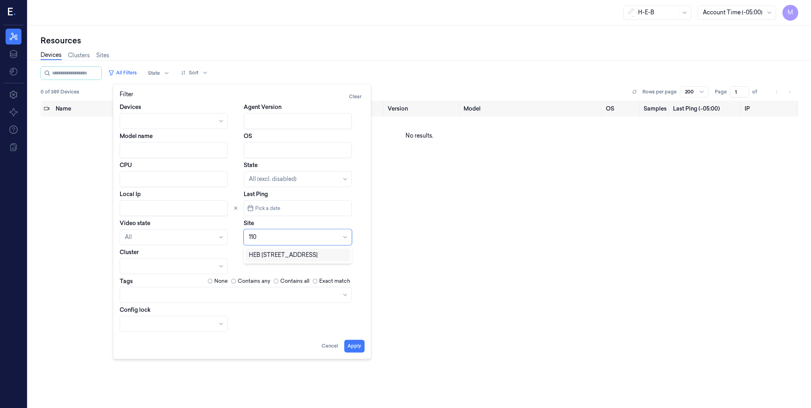
click at [264, 257] on div "HEB [STREET_ADDRESS]" at bounding box center [283, 255] width 69 height 8
click at [351, 347] on button "Apply" at bounding box center [354, 345] width 20 height 13
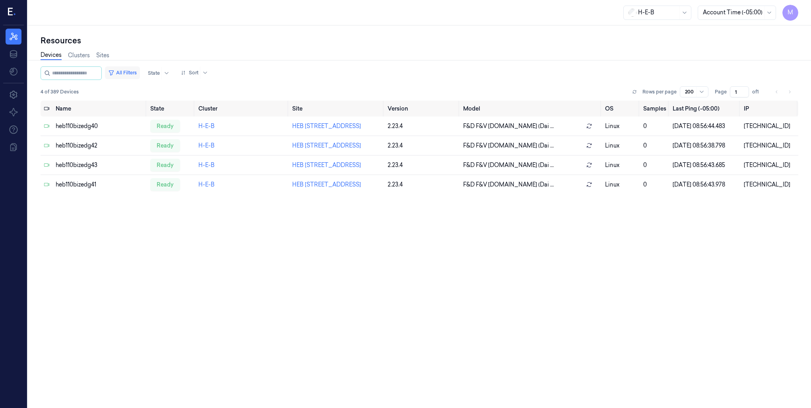
click at [129, 70] on button "All Filters" at bounding box center [122, 72] width 35 height 13
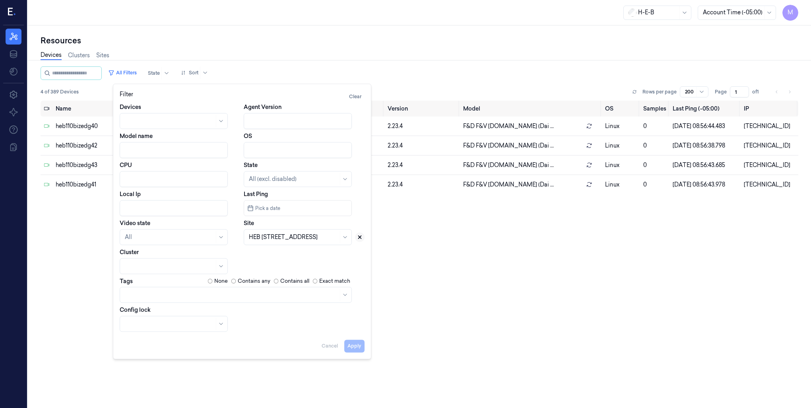
click at [358, 239] on icon at bounding box center [360, 237] width 6 height 6
click at [297, 237] on div at bounding box center [293, 237] width 89 height 8
type input "85"
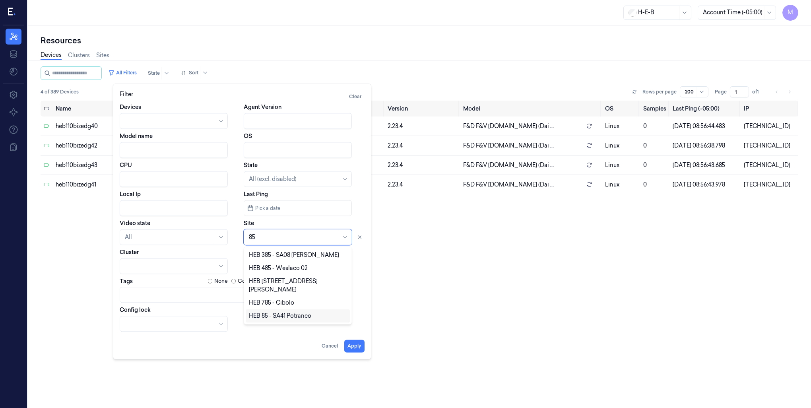
click at [308, 312] on div "HEB 85 - SA41 Potranco" at bounding box center [280, 316] width 62 height 8
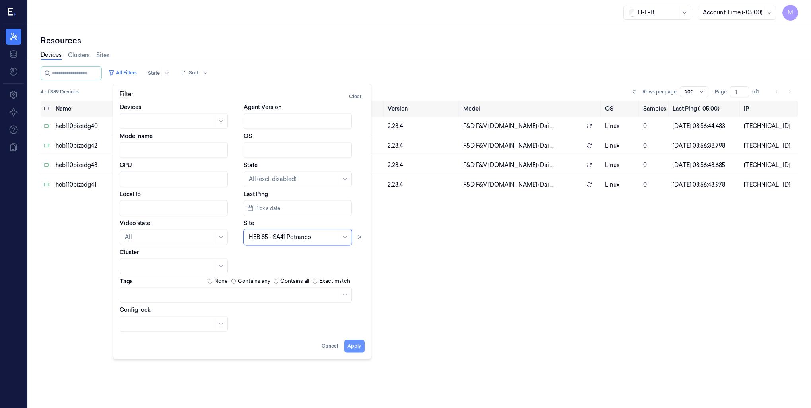
click at [359, 348] on button "Apply" at bounding box center [354, 345] width 20 height 13
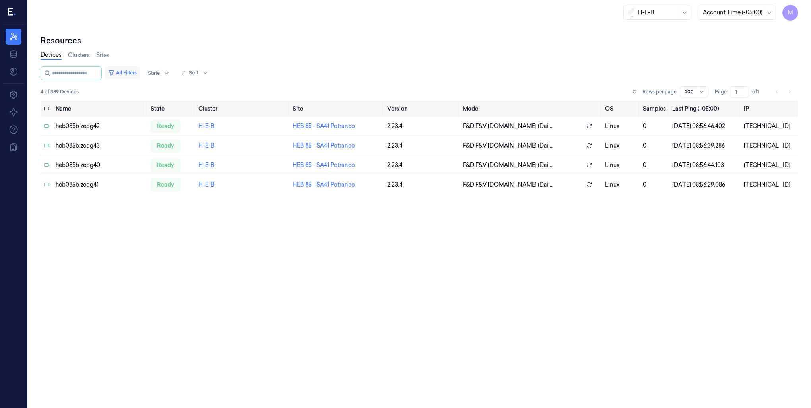
click at [138, 70] on button "All Filters" at bounding box center [122, 72] width 35 height 13
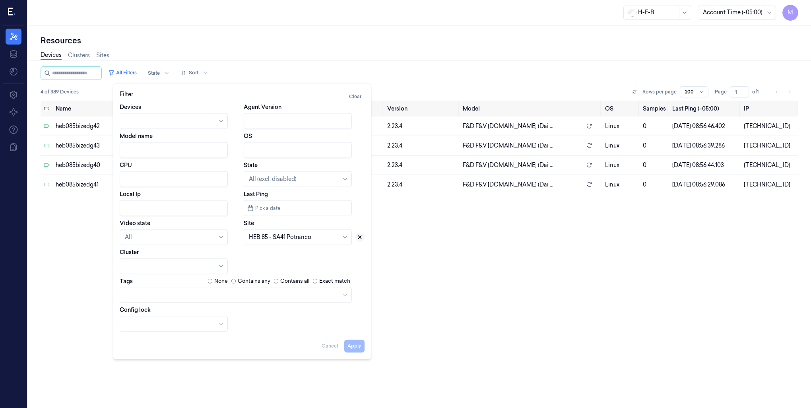
click at [360, 238] on icon at bounding box center [360, 237] width 6 height 6
click at [283, 235] on div at bounding box center [293, 237] width 89 height 8
type input "84"
click at [280, 281] on div "HEB 84 - SA36 Military" at bounding box center [278, 281] width 59 height 8
click at [355, 347] on button "Apply" at bounding box center [354, 345] width 20 height 13
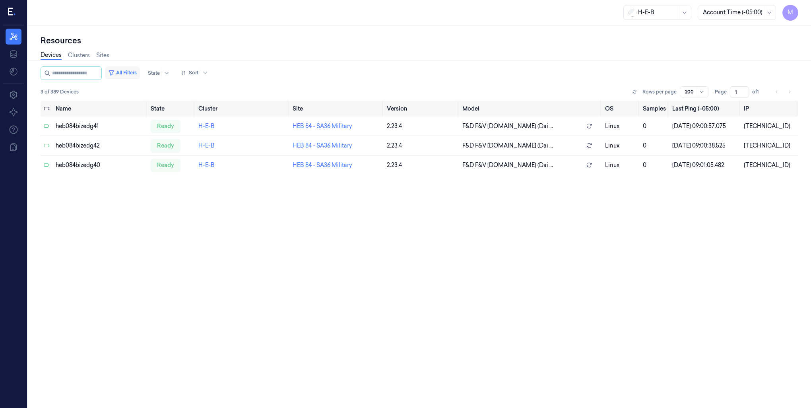
click at [137, 70] on button "All Filters" at bounding box center [122, 72] width 35 height 13
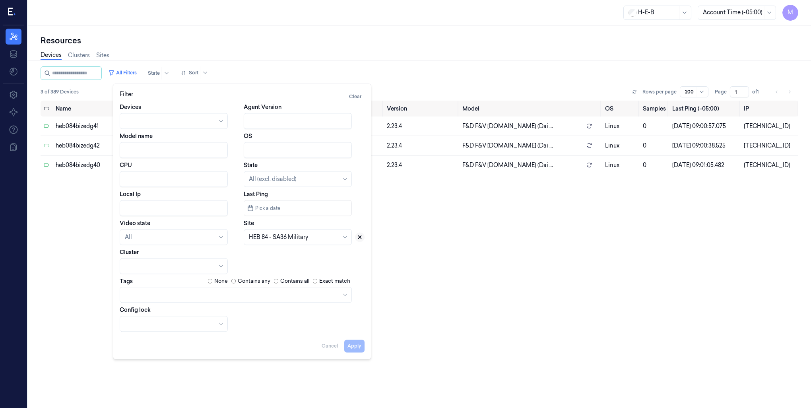
click at [361, 238] on icon at bounding box center [360, 237] width 3 height 3
click at [285, 237] on div at bounding box center [289, 237] width 80 height 8
type input "57"
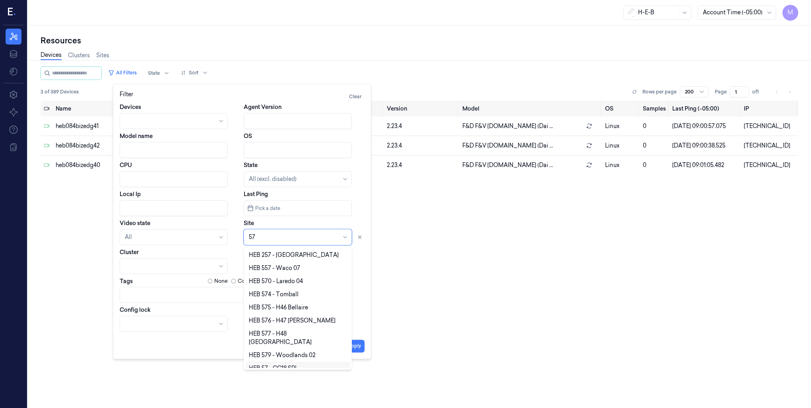
click at [286, 364] on div "HEB 57 - CC18 SPI" at bounding box center [273, 368] width 48 height 8
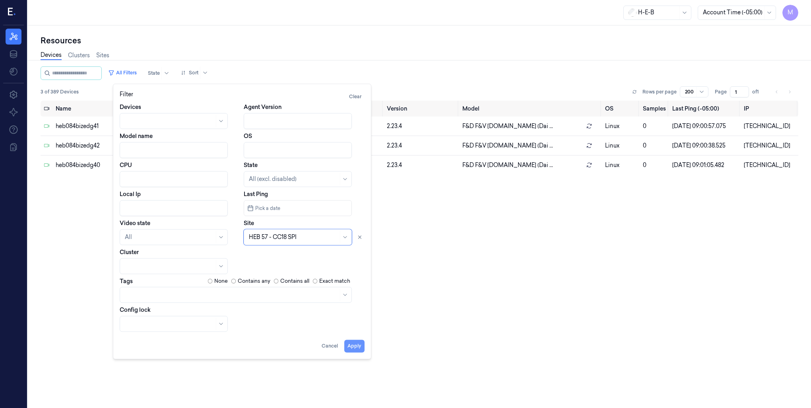
click at [355, 348] on button "Apply" at bounding box center [354, 345] width 20 height 13
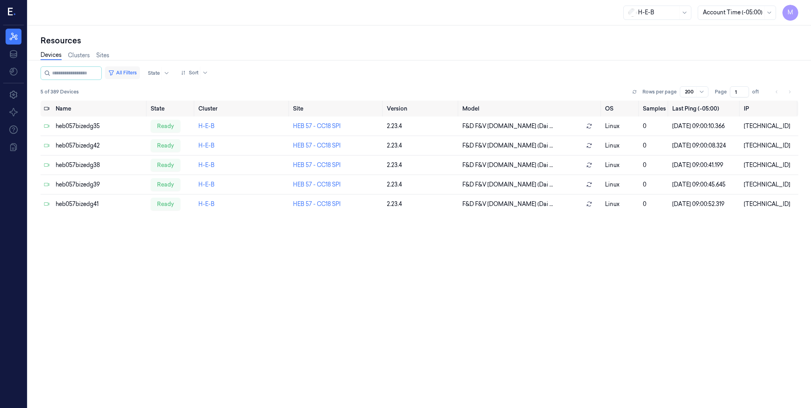
click at [130, 72] on button "All Filters" at bounding box center [122, 72] width 35 height 13
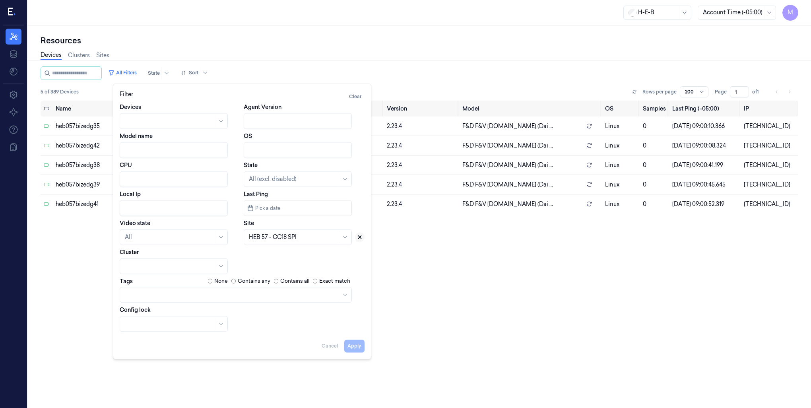
click at [359, 239] on icon at bounding box center [360, 237] width 6 height 6
click at [288, 239] on div at bounding box center [293, 237] width 89 height 8
type input "48"
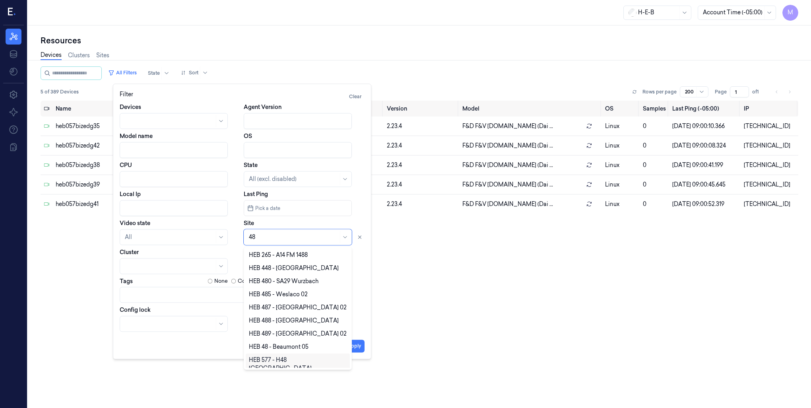
click at [296, 353] on div "HEB 577 - H48 [GEOGRAPHIC_DATA]" at bounding box center [298, 363] width 104 height 21
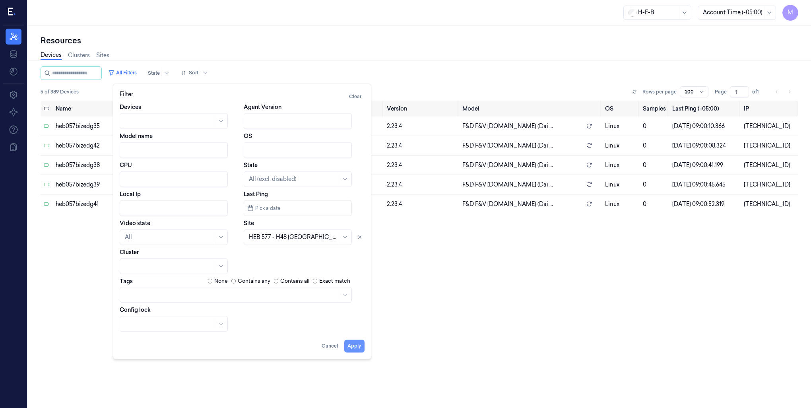
click at [353, 346] on button "Apply" at bounding box center [354, 345] width 20 height 13
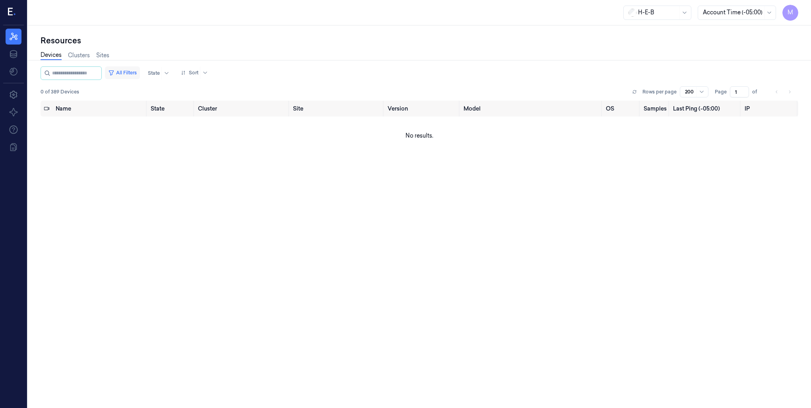
click at [132, 71] on button "All Filters" at bounding box center [122, 72] width 35 height 13
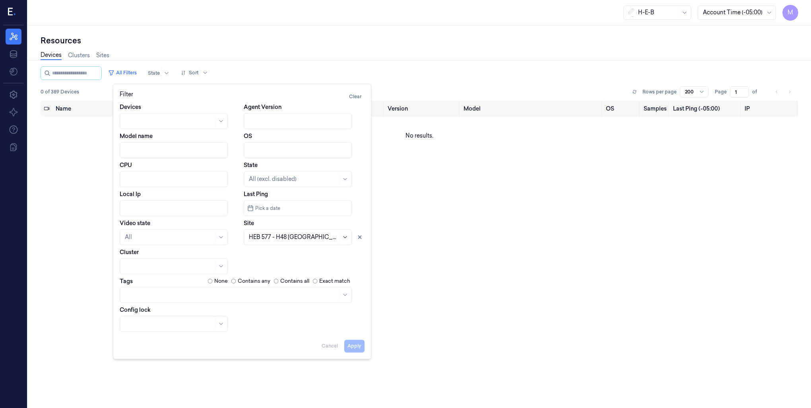
click at [346, 237] on icon at bounding box center [345, 237] width 4 height 2
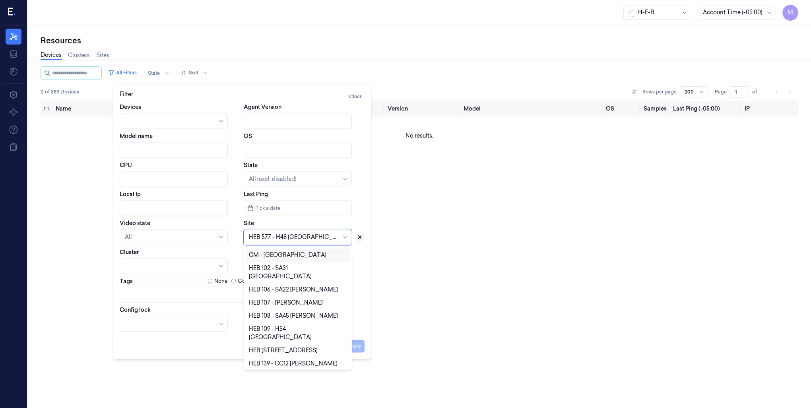
click at [359, 235] on icon at bounding box center [360, 237] width 6 height 6
click at [322, 239] on div at bounding box center [293, 237] width 89 height 8
type input "57"
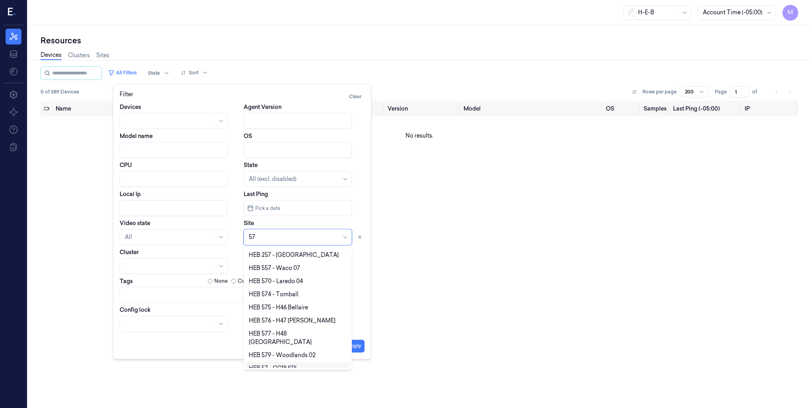
click at [289, 364] on div "HEB 57 - CC18 SPI" at bounding box center [273, 368] width 48 height 8
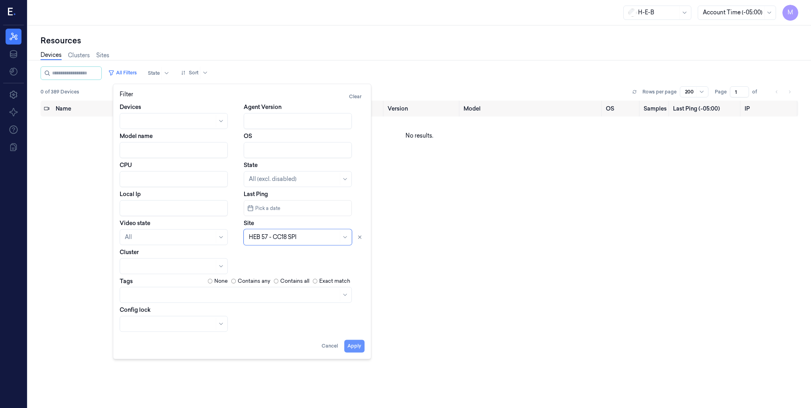
click at [354, 347] on button "Apply" at bounding box center [354, 345] width 20 height 13
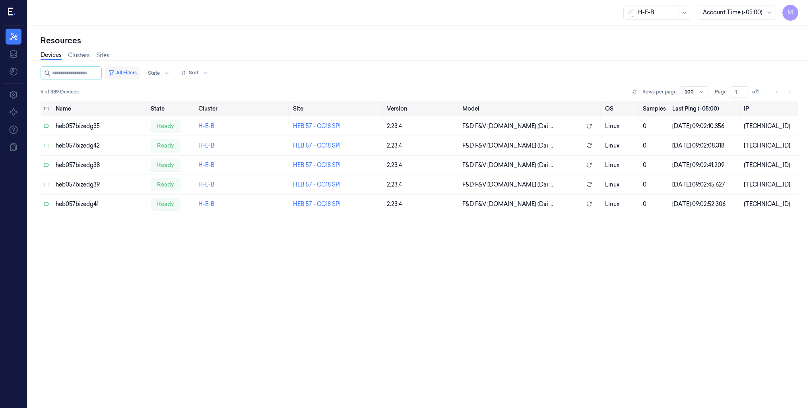
click at [138, 74] on button "All Filters" at bounding box center [122, 72] width 35 height 13
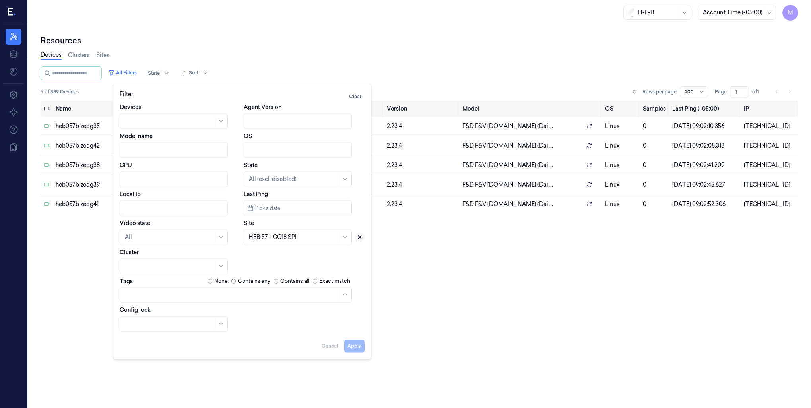
click at [359, 237] on icon at bounding box center [360, 237] width 3 height 3
click at [307, 236] on div at bounding box center [289, 237] width 80 height 8
type input "48"
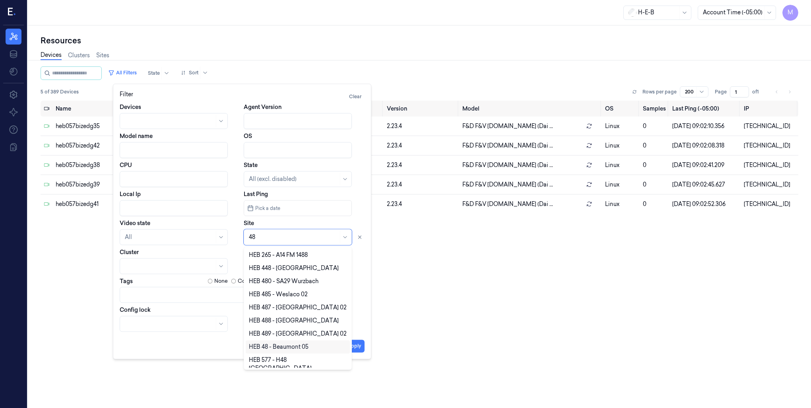
click at [286, 351] on div "HEB 48 - Beaumont 05" at bounding box center [279, 347] width 60 height 8
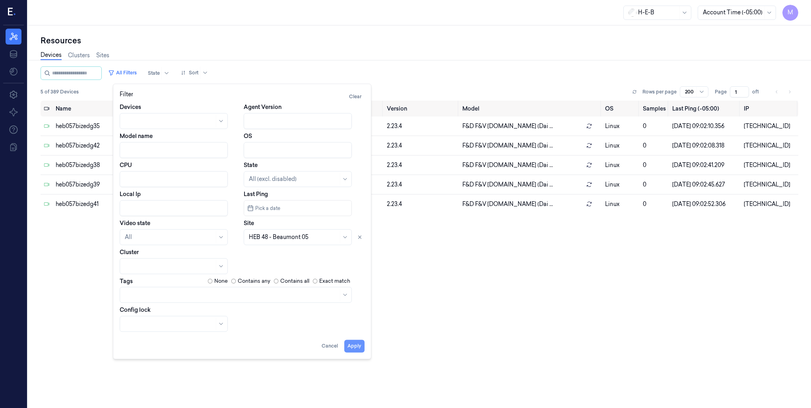
click at [361, 347] on button "Apply" at bounding box center [354, 345] width 20 height 13
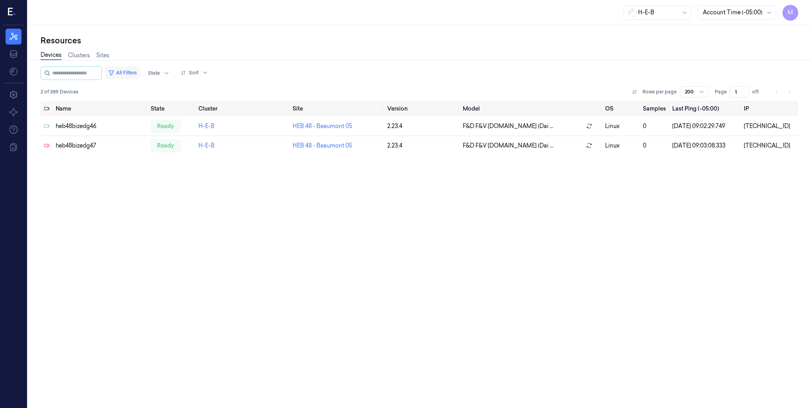
click at [134, 74] on button "All Filters" at bounding box center [122, 72] width 35 height 13
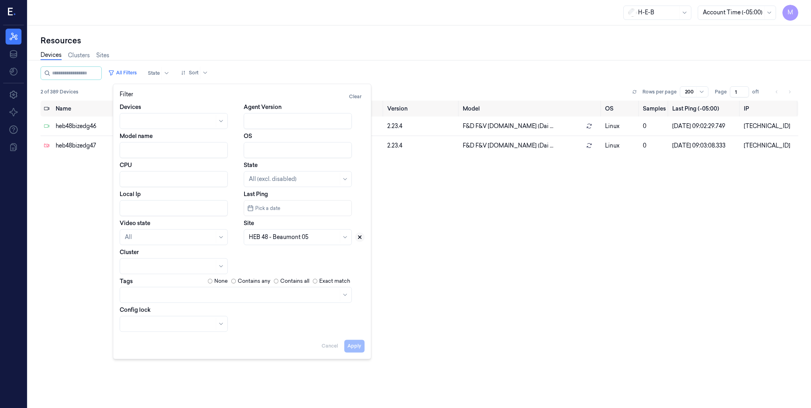
click at [359, 237] on icon at bounding box center [360, 237] width 6 height 6
click at [270, 239] on div at bounding box center [293, 237] width 89 height 8
type input "767"
click at [274, 257] on div "HEB 767 - Magnolia 02" at bounding box center [279, 255] width 61 height 8
click at [352, 350] on button "Apply" at bounding box center [354, 345] width 20 height 13
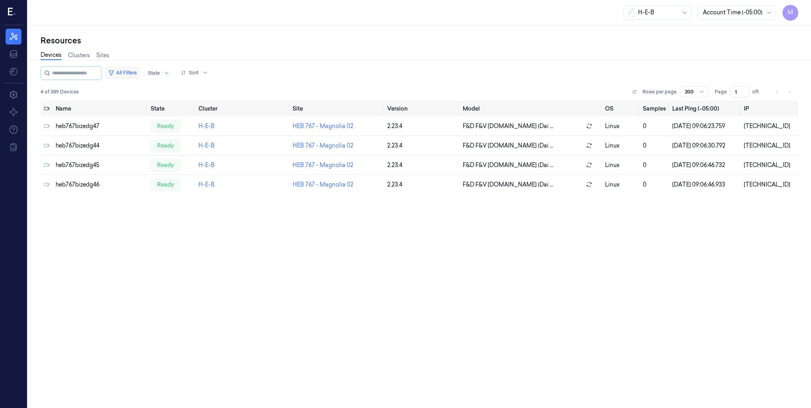
click at [131, 72] on button "All Filters" at bounding box center [122, 72] width 35 height 13
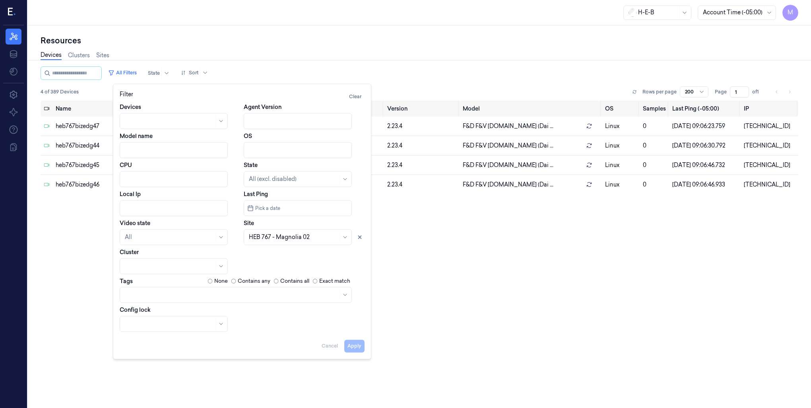
drag, startPoint x: 359, startPoint y: 238, endPoint x: 304, endPoint y: 235, distance: 55.4
click at [358, 238] on icon at bounding box center [360, 237] width 6 height 6
click at [281, 232] on div at bounding box center [289, 236] width 80 height 11
type input "746"
click at [359, 343] on button "Apply" at bounding box center [354, 345] width 20 height 13
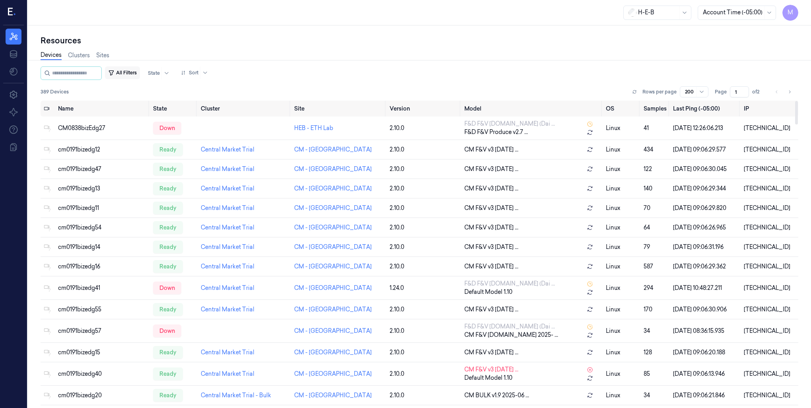
click at [134, 72] on button "All Filters" at bounding box center [122, 72] width 35 height 13
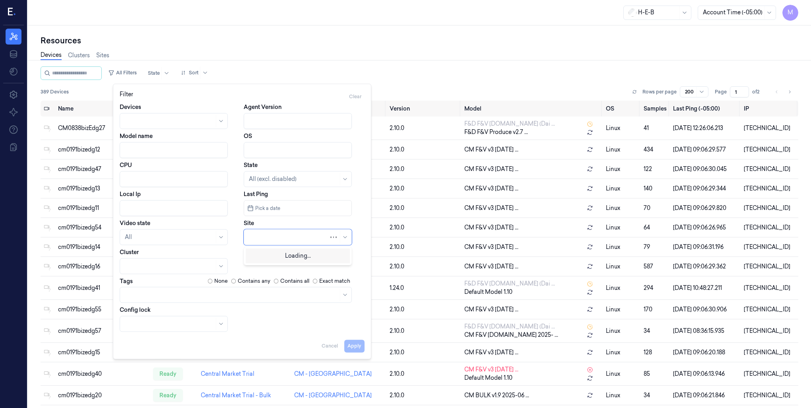
click at [301, 235] on div at bounding box center [289, 237] width 80 height 8
type input "746"
click at [291, 257] on div "HEB 746 - [GEOGRAPHIC_DATA] 03" at bounding box center [298, 255] width 98 height 8
click at [351, 350] on button "Apply" at bounding box center [354, 345] width 20 height 13
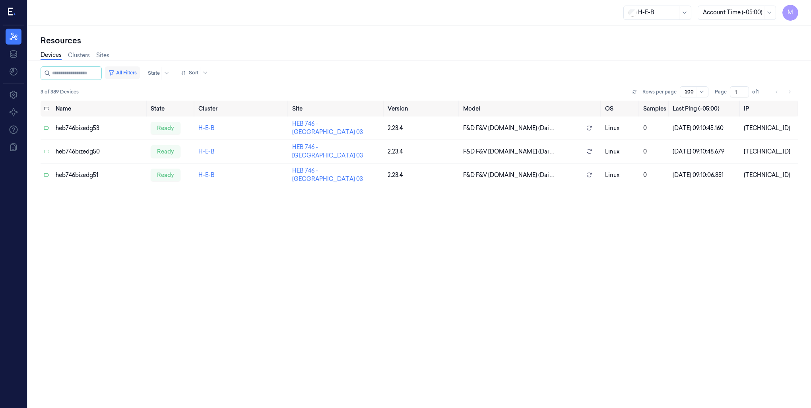
click at [130, 75] on button "All Filters" at bounding box center [122, 72] width 35 height 13
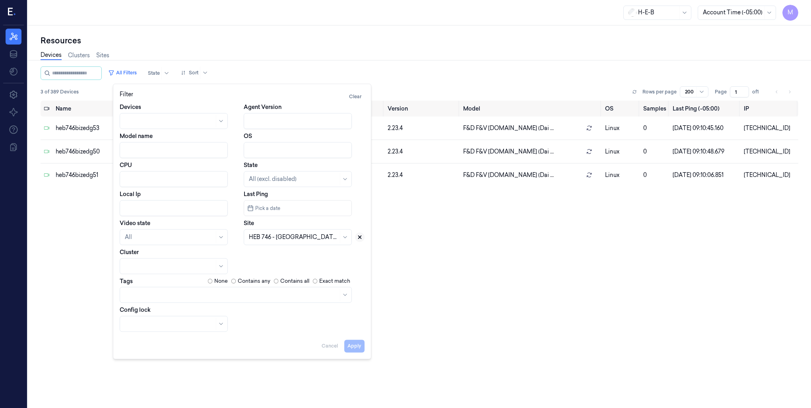
click at [359, 234] on icon at bounding box center [360, 237] width 6 height 6
click at [281, 238] on div at bounding box center [293, 237] width 89 height 8
type input "736"
click at [317, 258] on div "HEB 736 - [GEOGRAPHIC_DATA]" at bounding box center [294, 255] width 90 height 8
click at [355, 347] on button "Apply" at bounding box center [354, 345] width 20 height 13
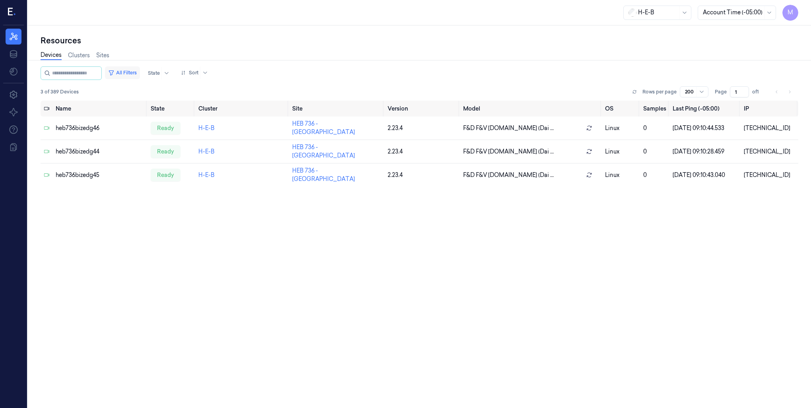
click at [135, 70] on button "All Filters" at bounding box center [122, 72] width 35 height 13
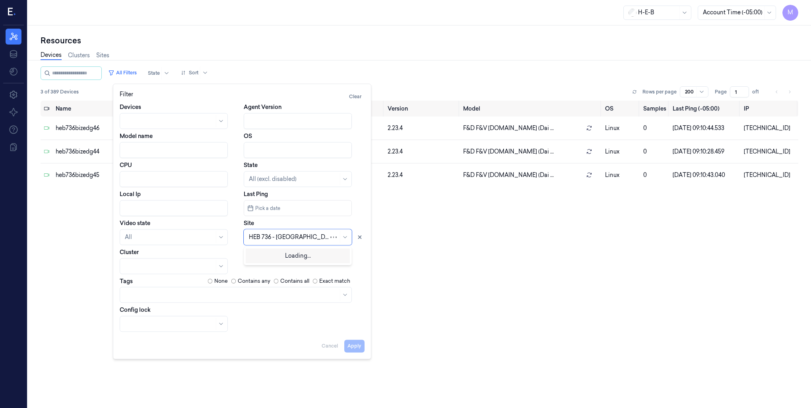
click at [309, 236] on div at bounding box center [289, 237] width 80 height 8
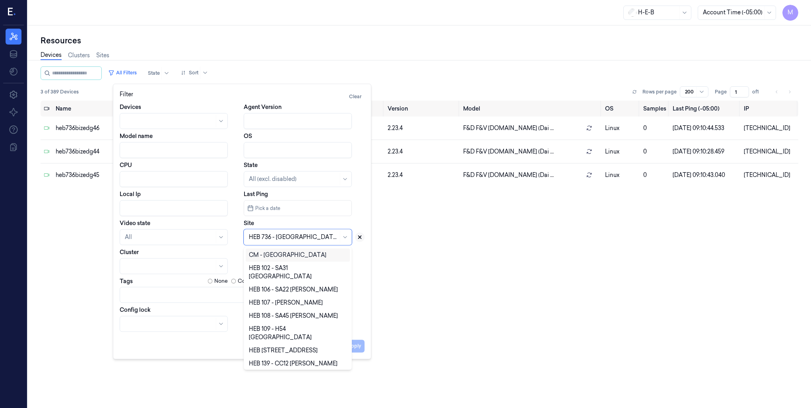
click at [363, 236] on button at bounding box center [360, 237] width 10 height 10
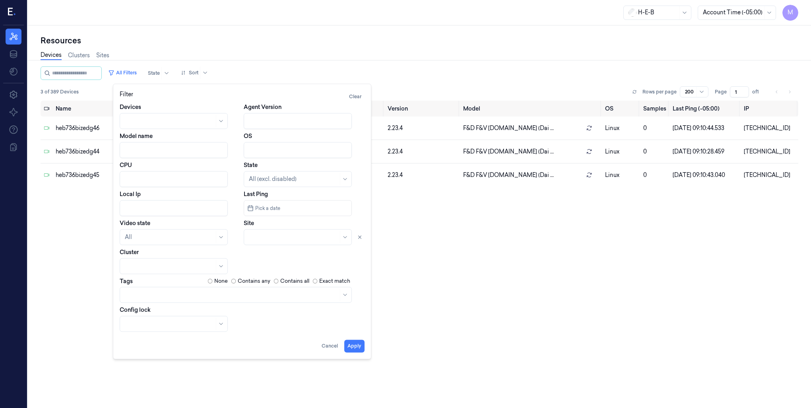
click at [316, 236] on div at bounding box center [293, 237] width 89 height 8
type input "705"
click at [302, 260] on div "HEB 705 - H63 [PERSON_NAME]" at bounding box center [298, 254] width 104 height 13
click at [354, 344] on button "Apply" at bounding box center [354, 345] width 20 height 13
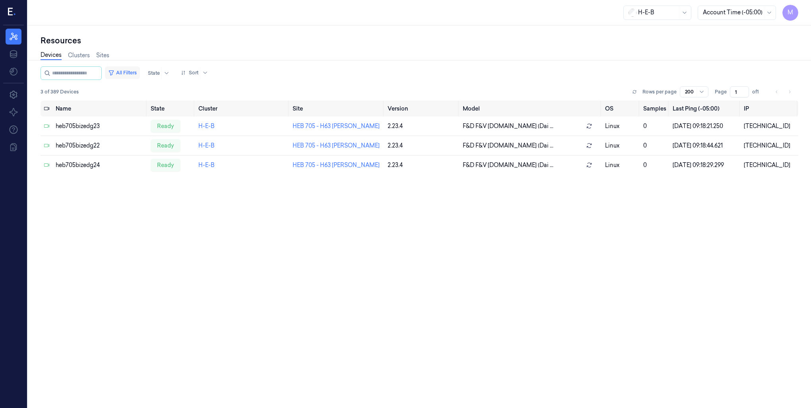
click at [130, 74] on button "All Filters" at bounding box center [122, 72] width 35 height 13
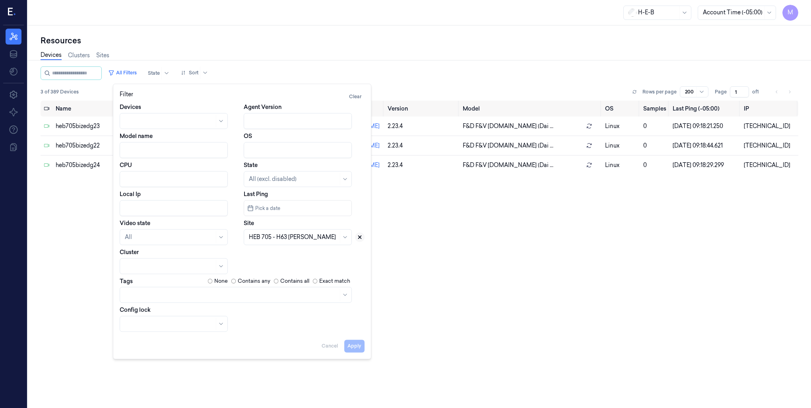
click at [361, 239] on icon at bounding box center [360, 237] width 6 height 6
click at [316, 237] on div at bounding box center [289, 237] width 80 height 8
type input "696"
click at [278, 256] on div "HEB 696 - [PERSON_NAME]" at bounding box center [286, 255] width 75 height 8
click at [354, 347] on button "Apply" at bounding box center [354, 345] width 20 height 13
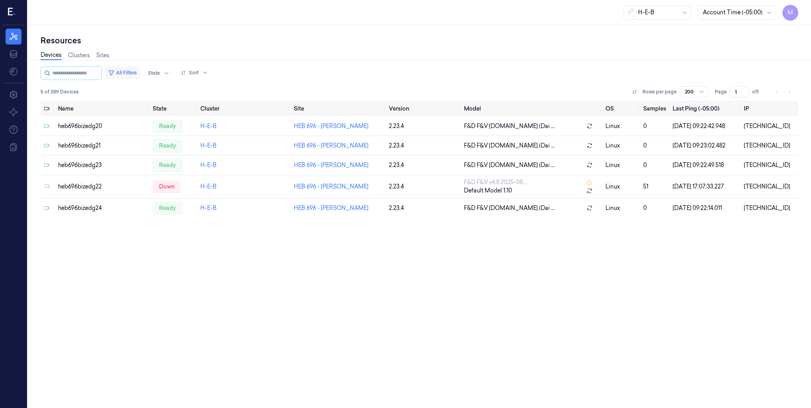
click at [133, 70] on button "All Filters" at bounding box center [122, 72] width 35 height 13
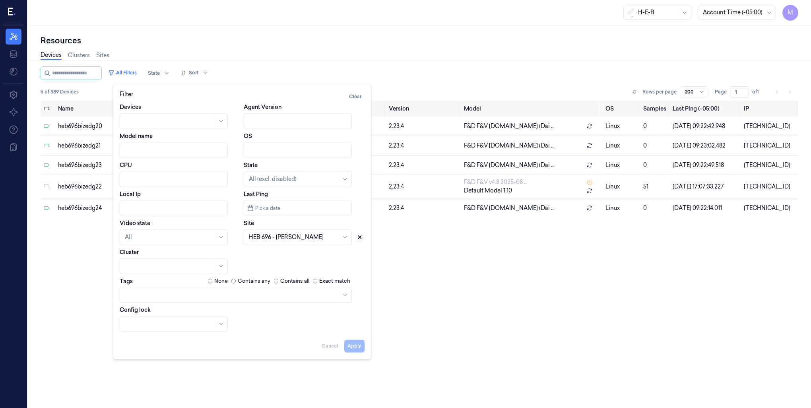
click at [362, 239] on icon at bounding box center [360, 237] width 6 height 6
click at [298, 238] on div at bounding box center [289, 237] width 80 height 8
type input "672"
click at [293, 255] on div "HEB 672 - Waco 01" at bounding box center [274, 255] width 50 height 8
click at [359, 350] on button "Apply" at bounding box center [354, 345] width 20 height 13
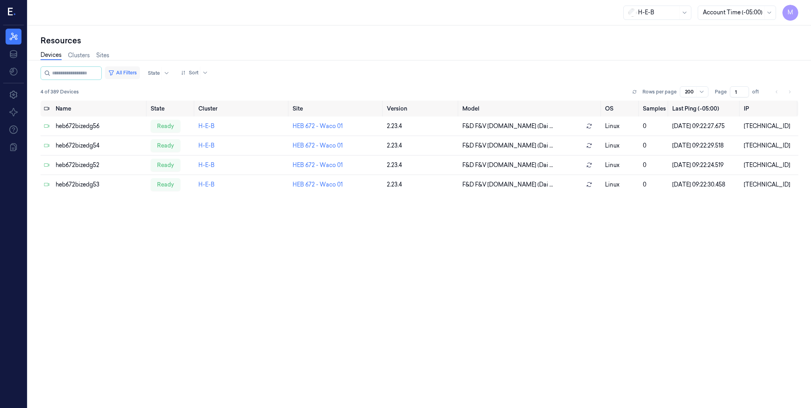
click at [140, 71] on button "All Filters" at bounding box center [122, 72] width 35 height 13
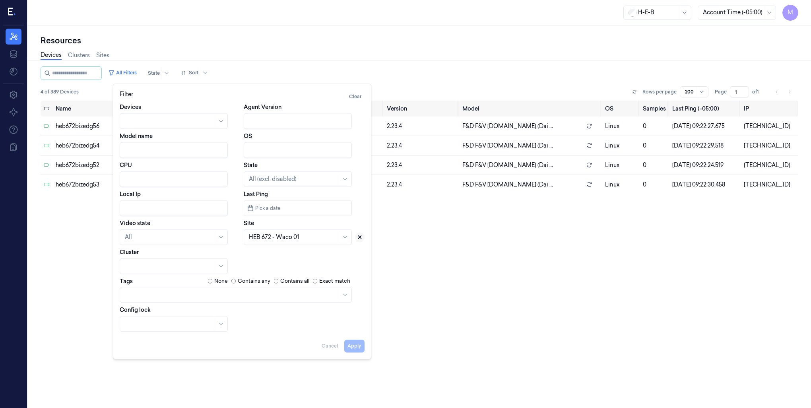
click at [359, 236] on icon at bounding box center [360, 237] width 6 height 6
click at [288, 237] on div at bounding box center [293, 237] width 89 height 8
type input "74"
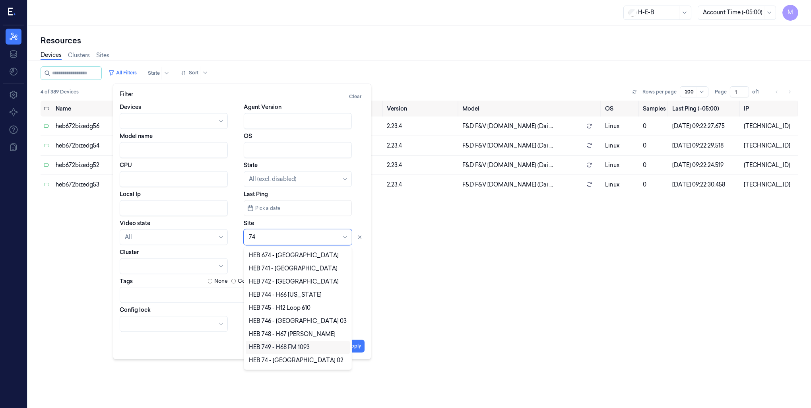
scroll to position [38, 0]
click at [298, 351] on div "HEB 74 - [GEOGRAPHIC_DATA] 02" at bounding box center [296, 348] width 95 height 8
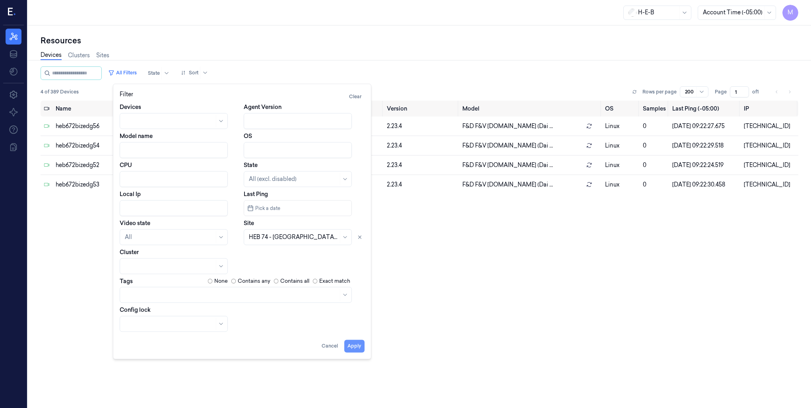
click at [354, 348] on button "Apply" at bounding box center [354, 345] width 20 height 13
